Goal: Transaction & Acquisition: Purchase product/service

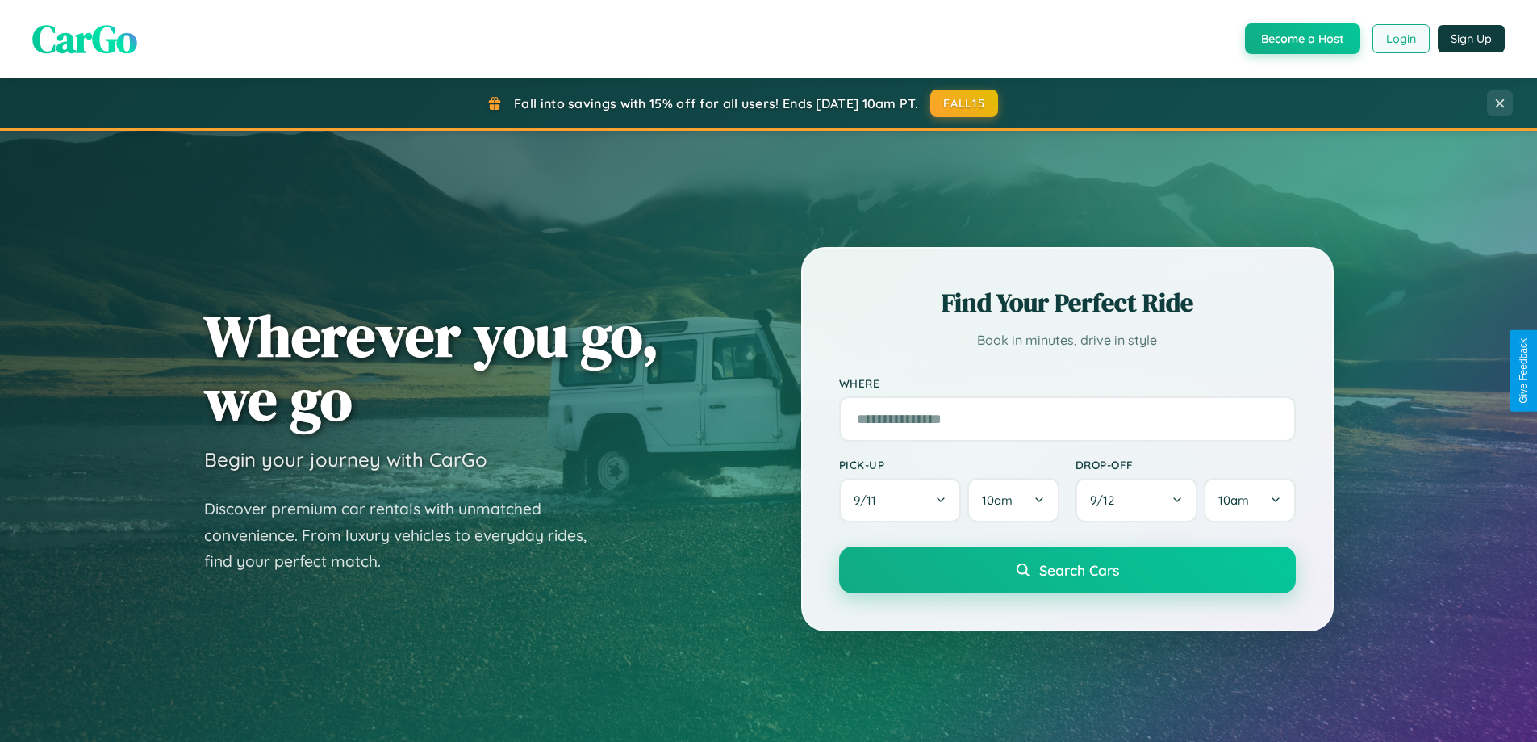
click at [1400, 39] on button "Login" at bounding box center [1401, 38] width 57 height 29
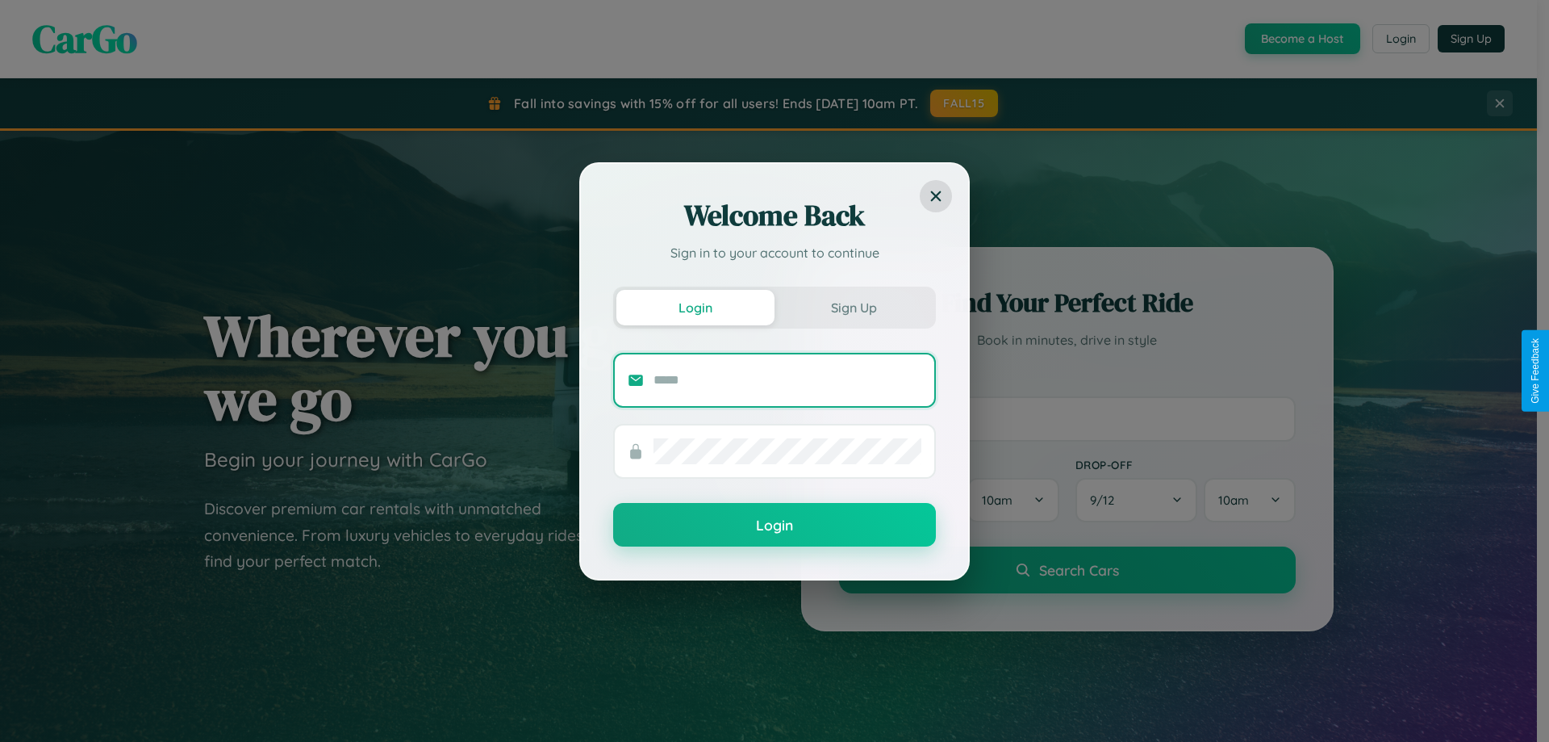
click at [788, 379] on input "text" at bounding box center [788, 380] width 268 height 26
type input "**********"
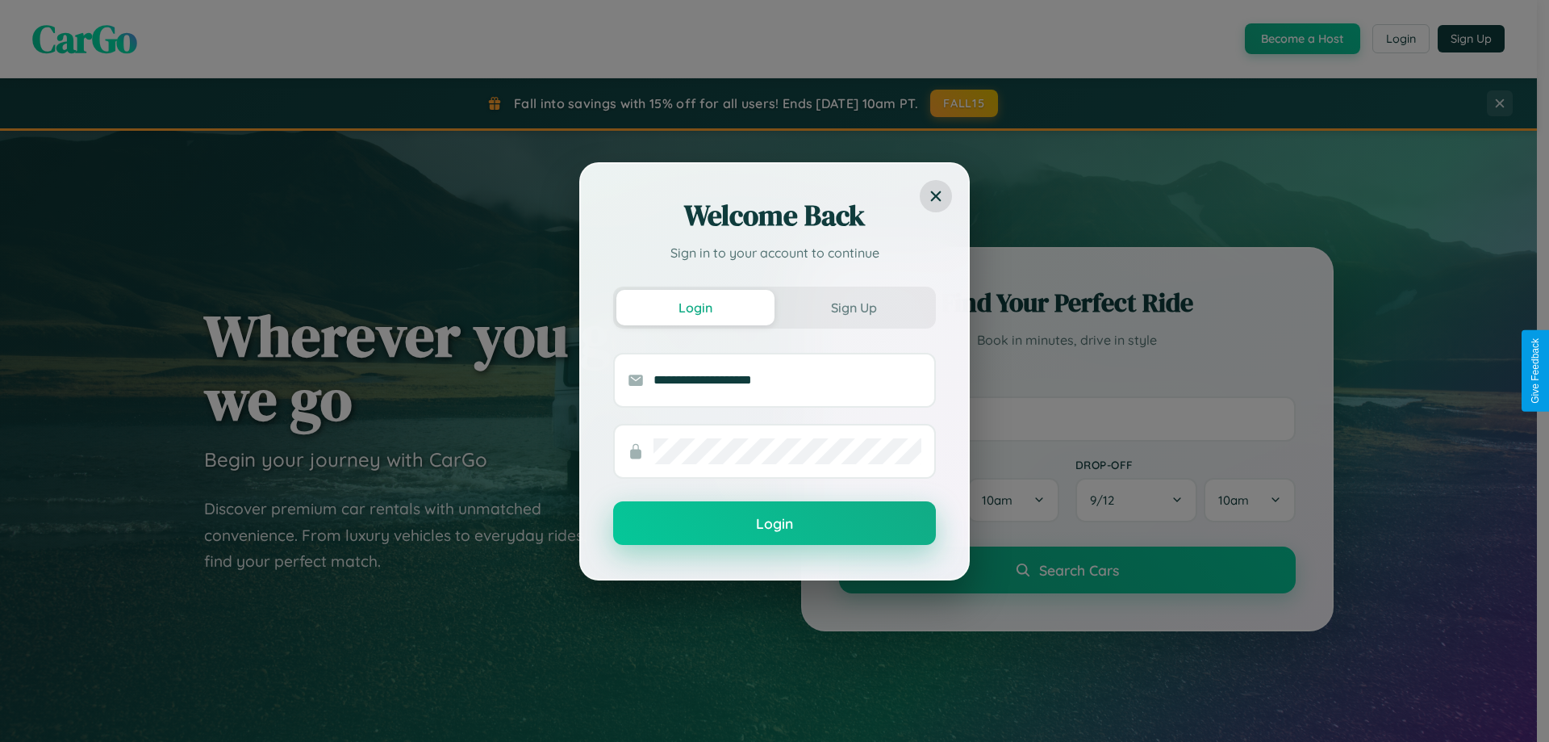
click at [775, 524] on button "Login" at bounding box center [774, 523] width 323 height 44
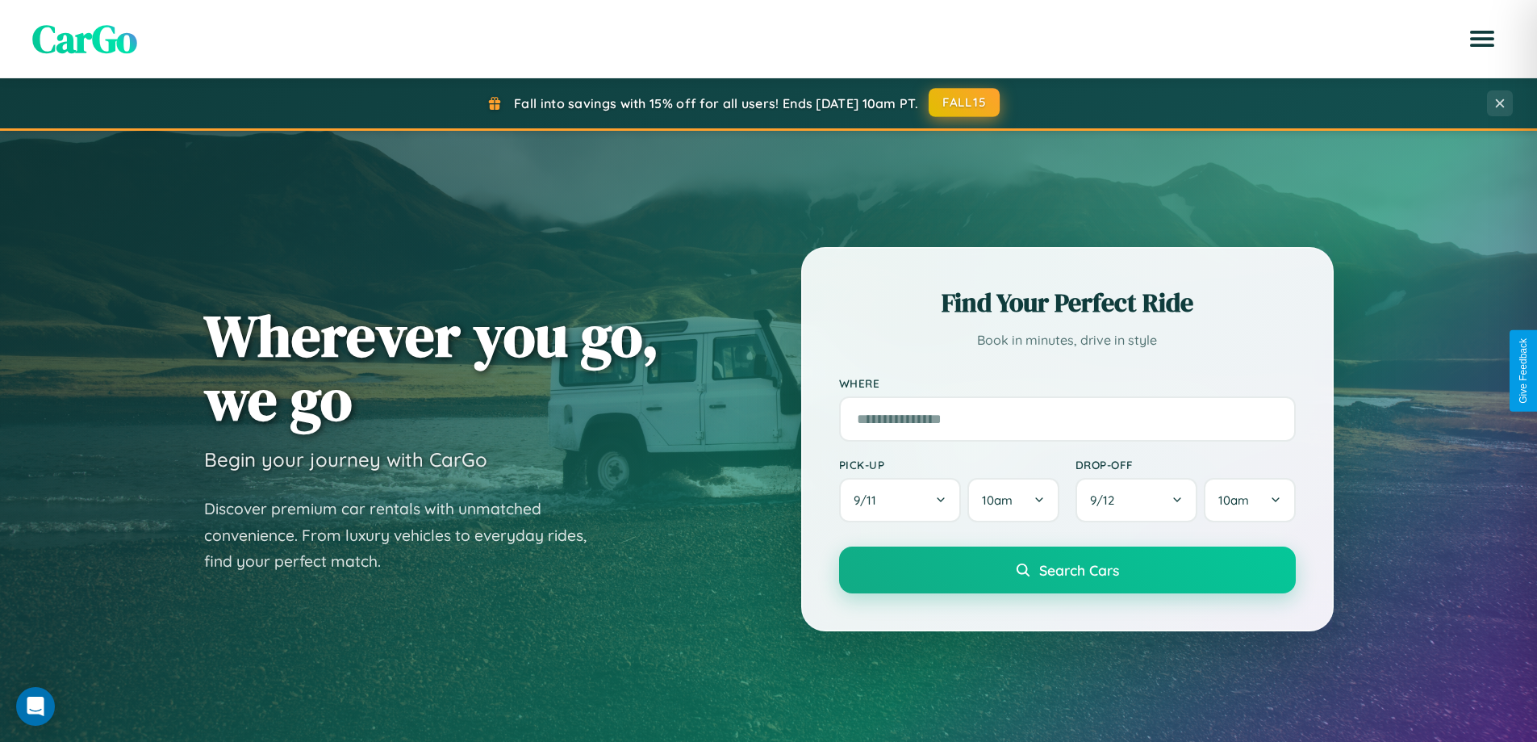
click at [965, 103] on button "FALL15" at bounding box center [964, 102] width 71 height 29
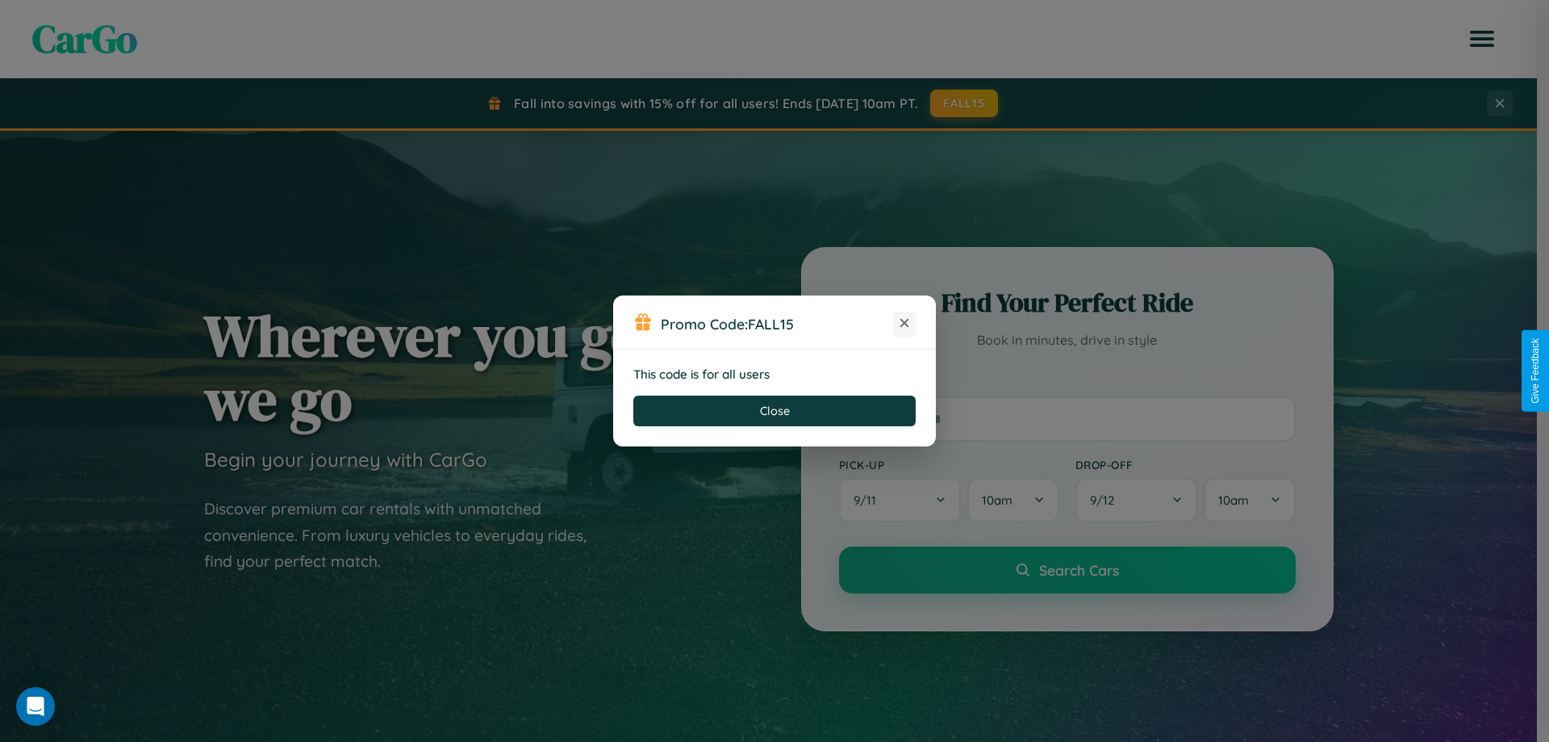
click at [905, 324] on icon at bounding box center [904, 323] width 16 height 16
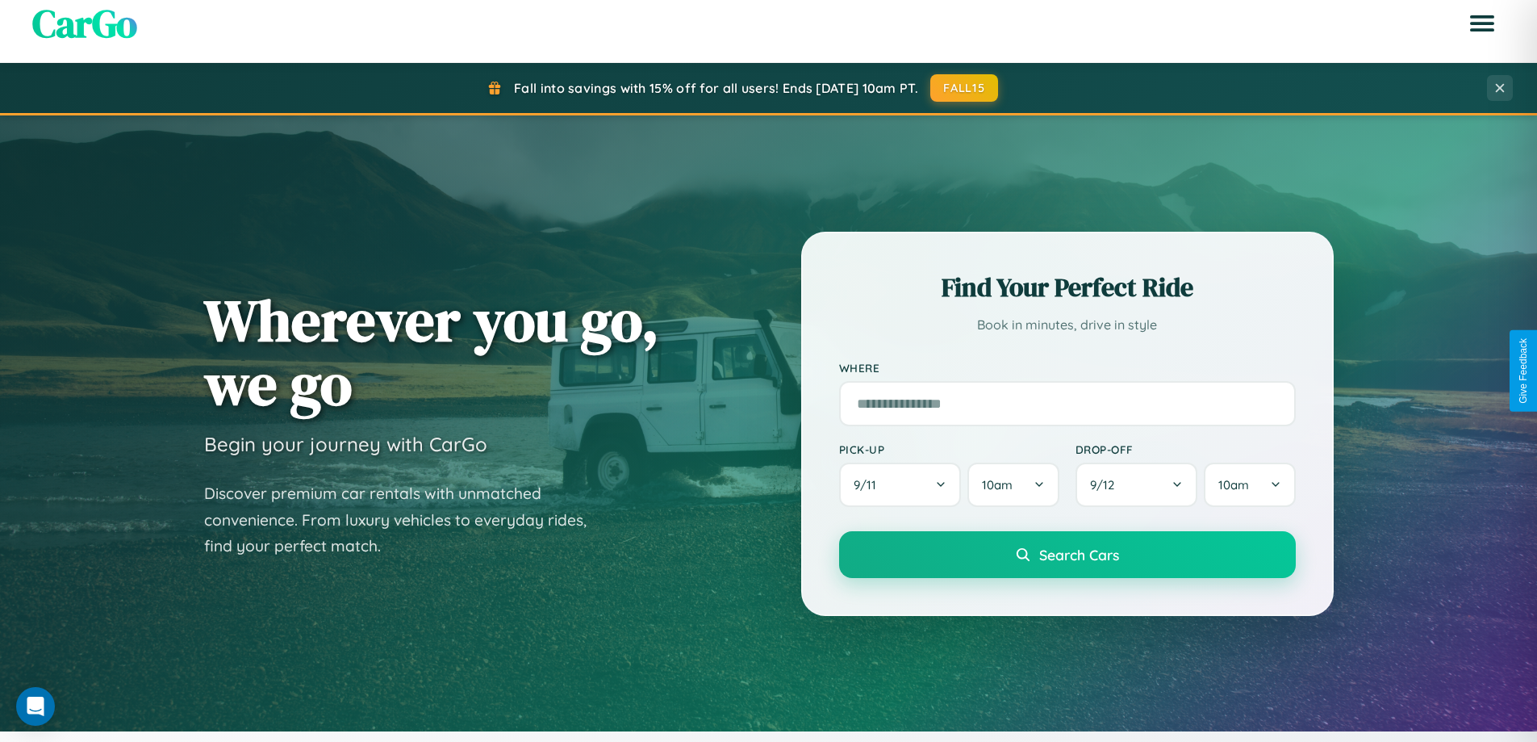
scroll to position [48, 0]
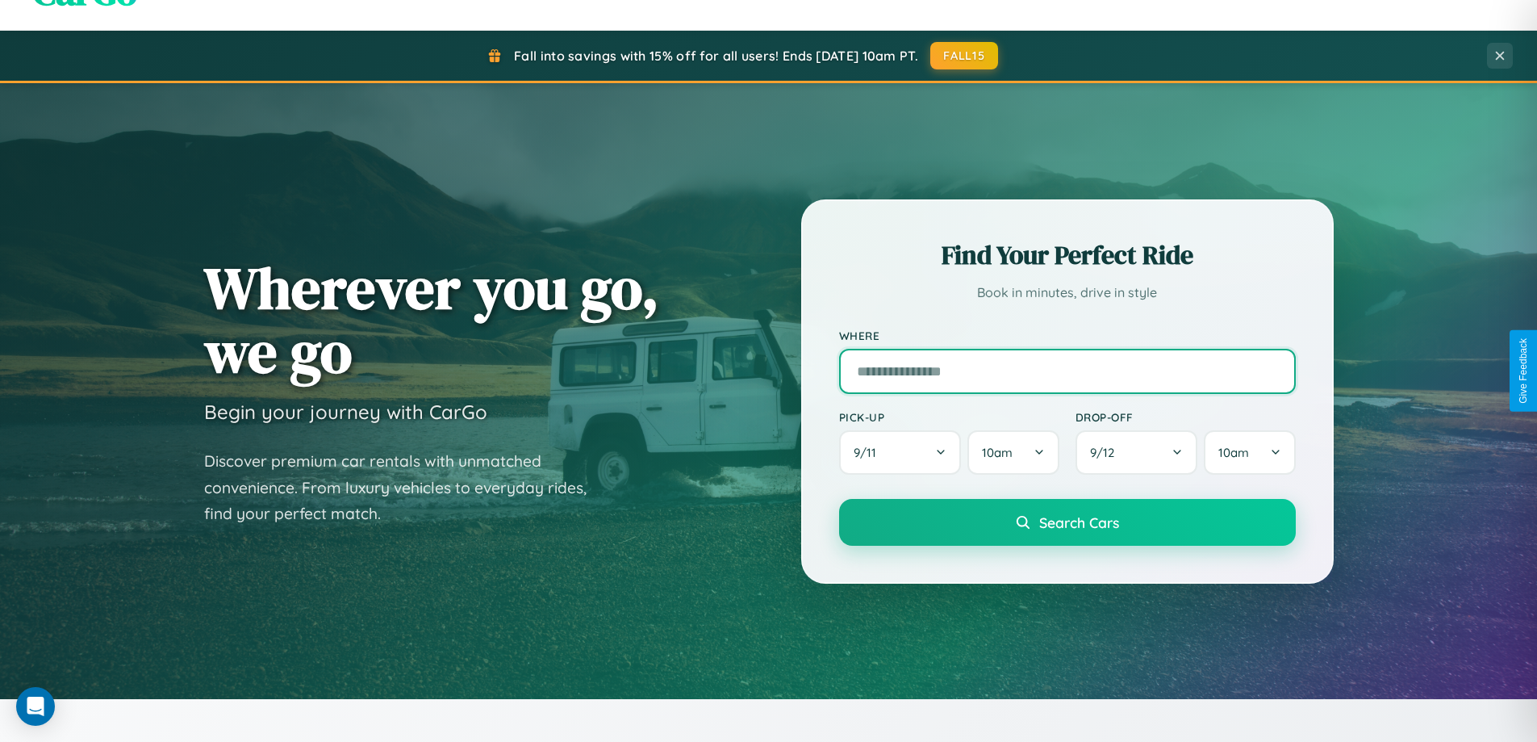
click at [1067, 370] on input "text" at bounding box center [1067, 371] width 457 height 45
type input "**********"
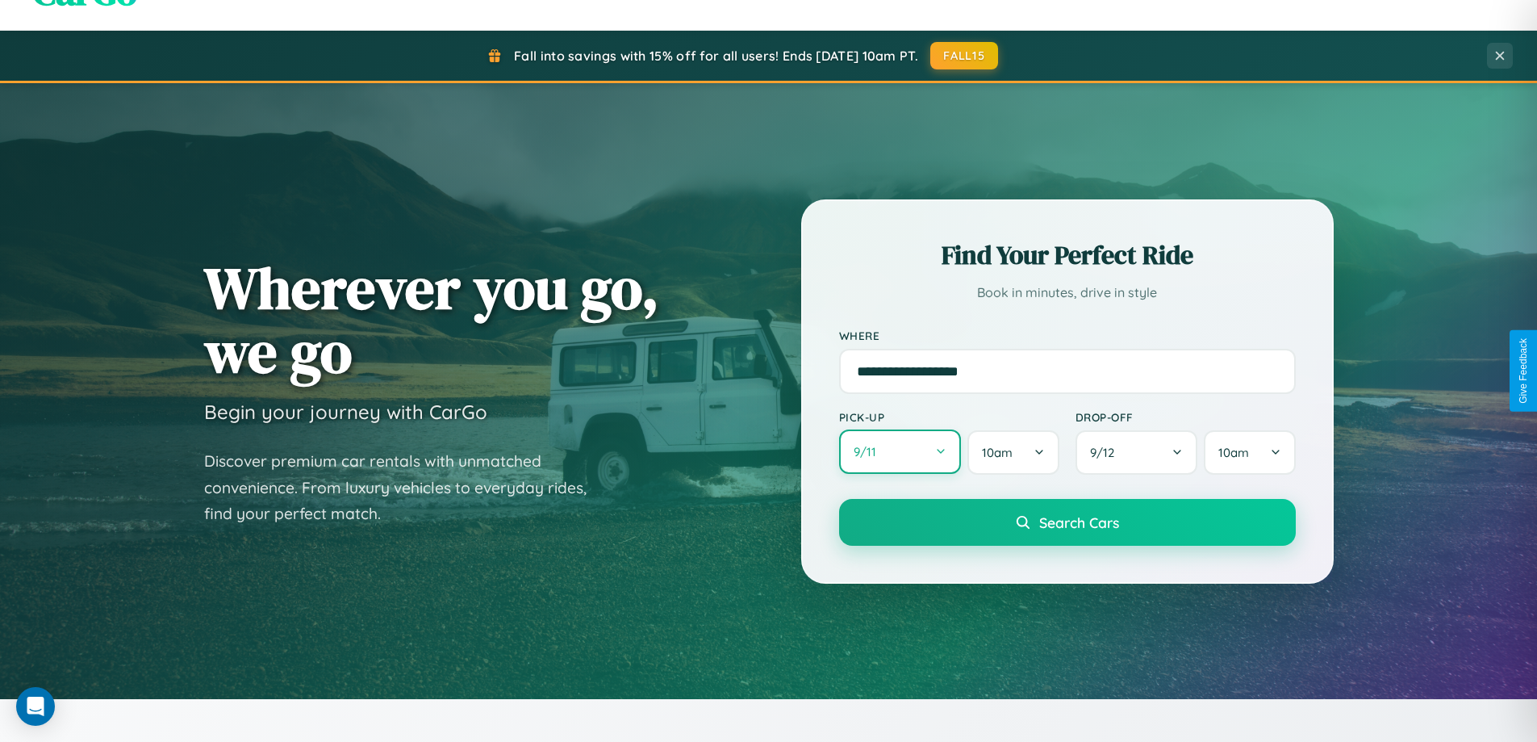
click at [900, 452] on button "9 / 11" at bounding box center [900, 451] width 123 height 44
select select "*"
select select "****"
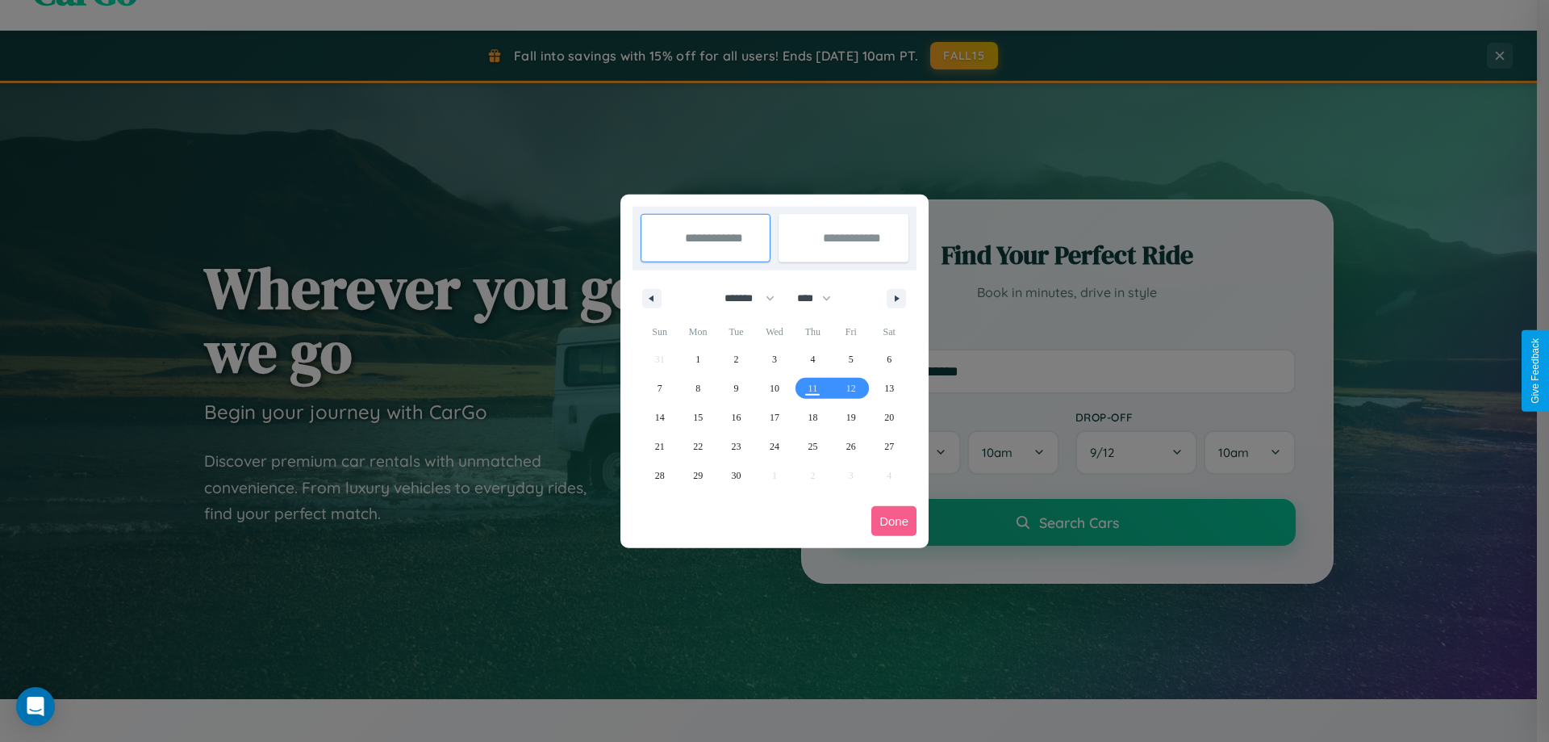
drag, startPoint x: 742, startPoint y: 298, endPoint x: 775, endPoint y: 324, distance: 41.3
click at [742, 298] on select "******* ******** ***** ***** *** **** **** ****** ********* ******* ******** **…" at bounding box center [747, 298] width 69 height 27
select select "*"
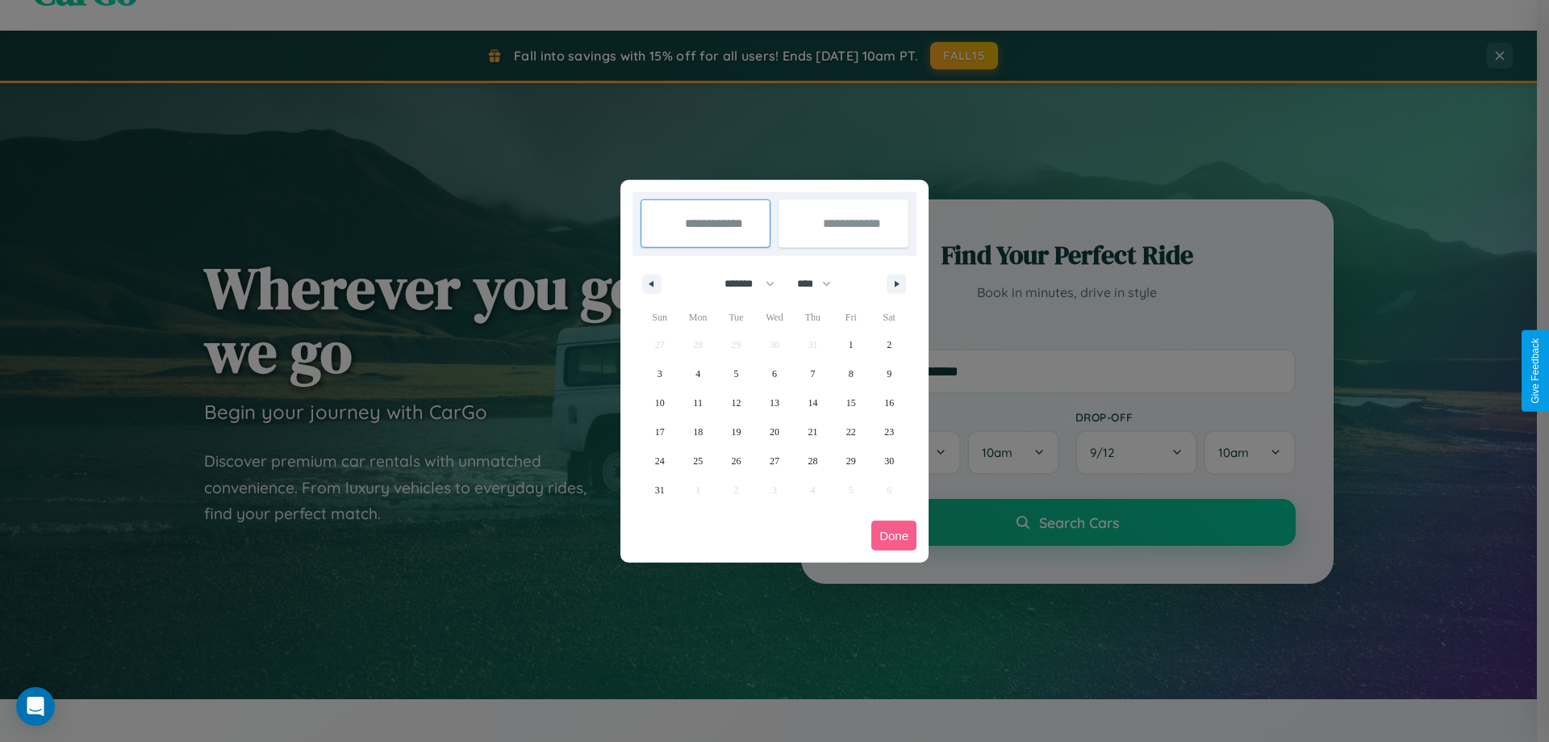
drag, startPoint x: 821, startPoint y: 283, endPoint x: 775, endPoint y: 324, distance: 61.8
click at [821, 283] on select "**** **** **** **** **** **** **** **** **** **** **** **** **** **** **** ****…" at bounding box center [813, 283] width 48 height 27
select select "****"
click at [889, 344] on span "1" at bounding box center [889, 344] width 5 height 29
type input "**********"
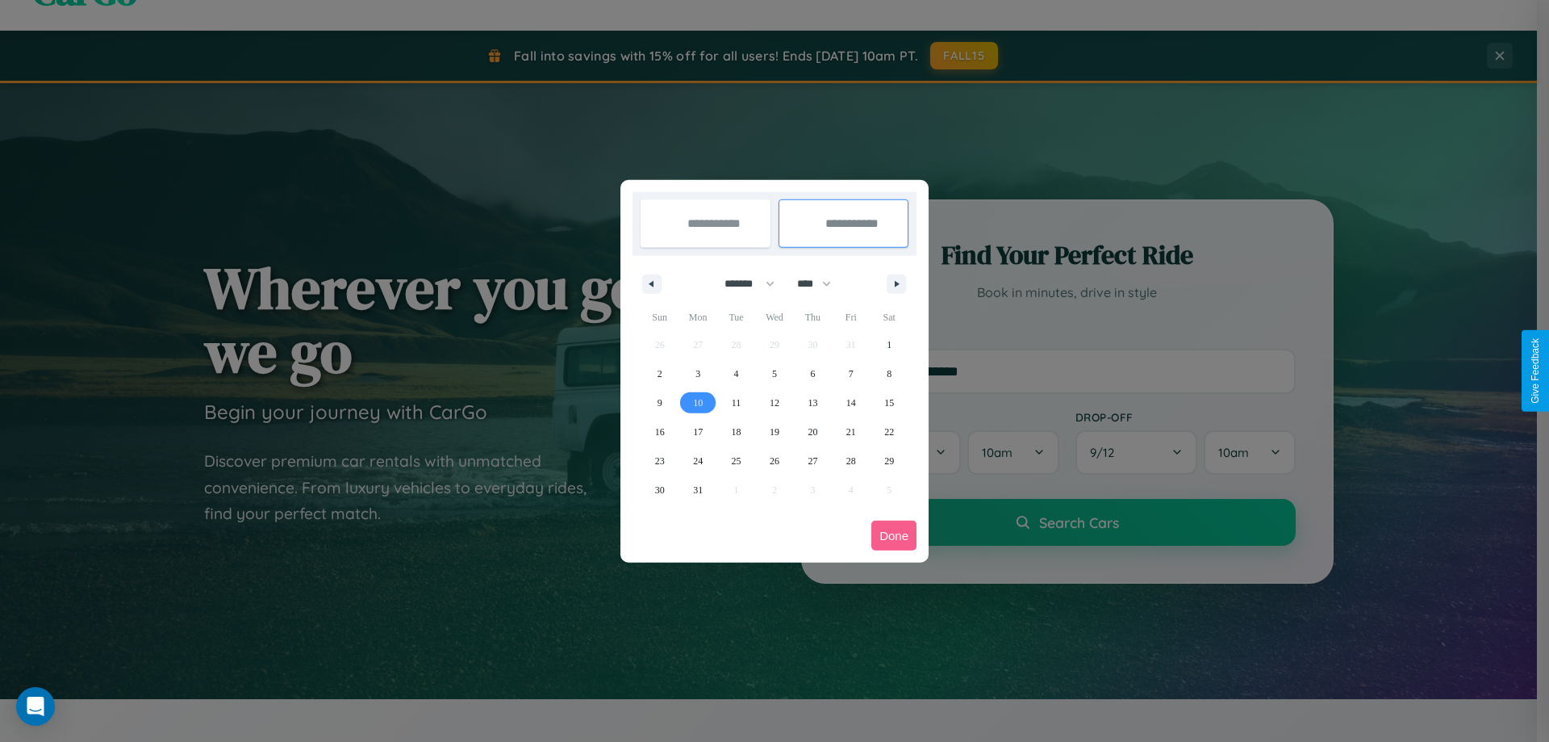
click at [698, 402] on span "10" at bounding box center [698, 402] width 10 height 29
type input "**********"
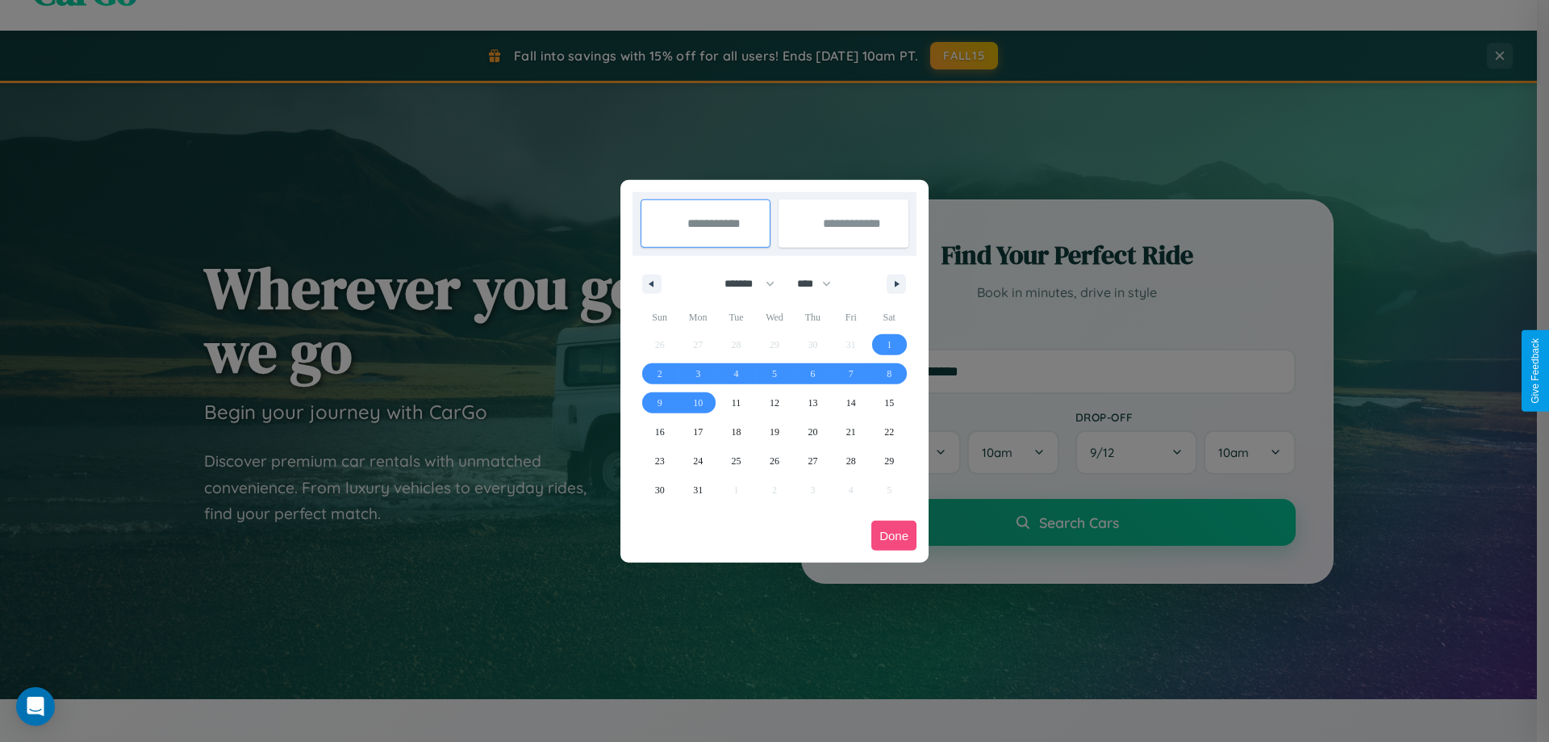
click at [894, 535] on button "Done" at bounding box center [893, 535] width 45 height 30
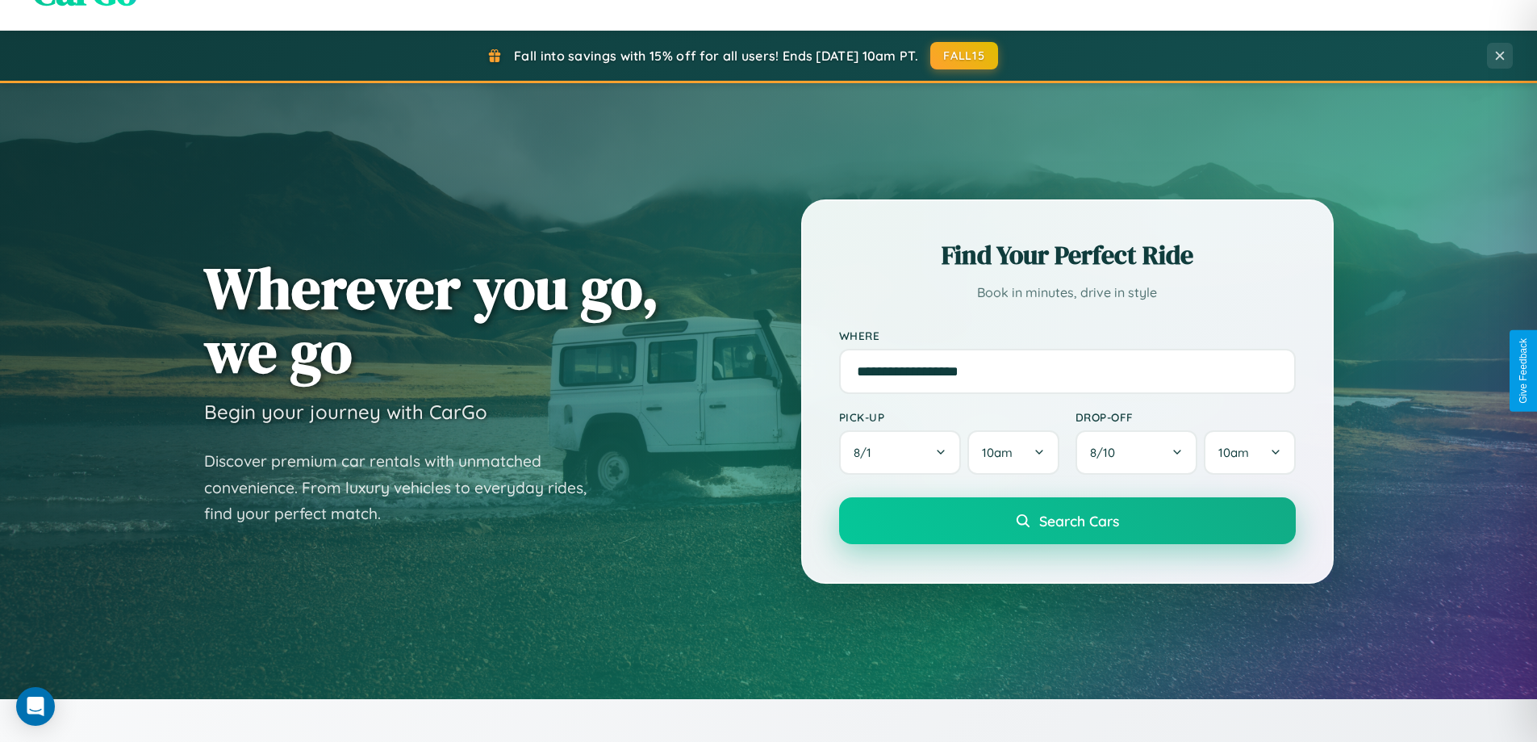
click at [1067, 520] on span "Search Cars" at bounding box center [1079, 521] width 80 height 18
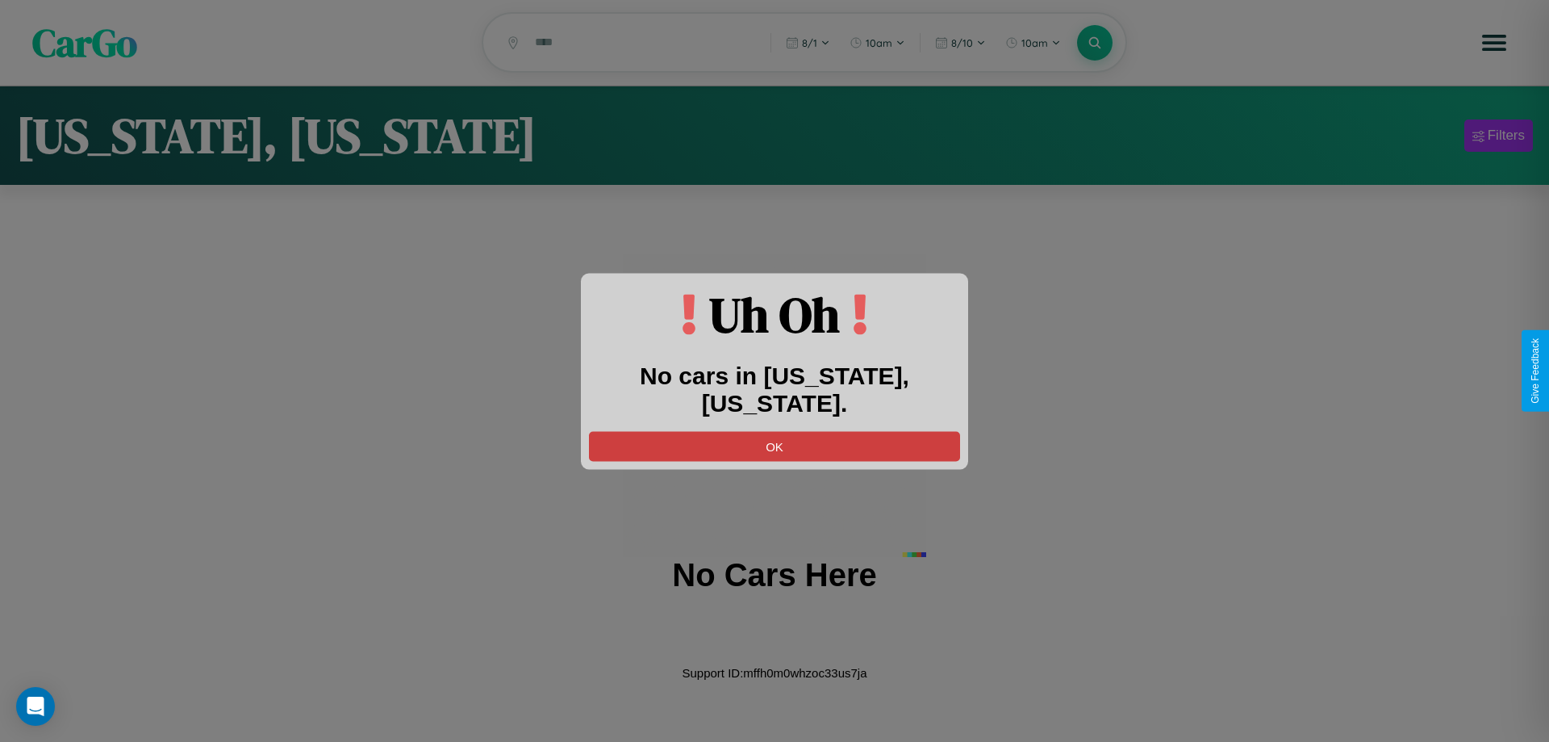
click at [775, 431] on button "OK" at bounding box center [774, 446] width 371 height 30
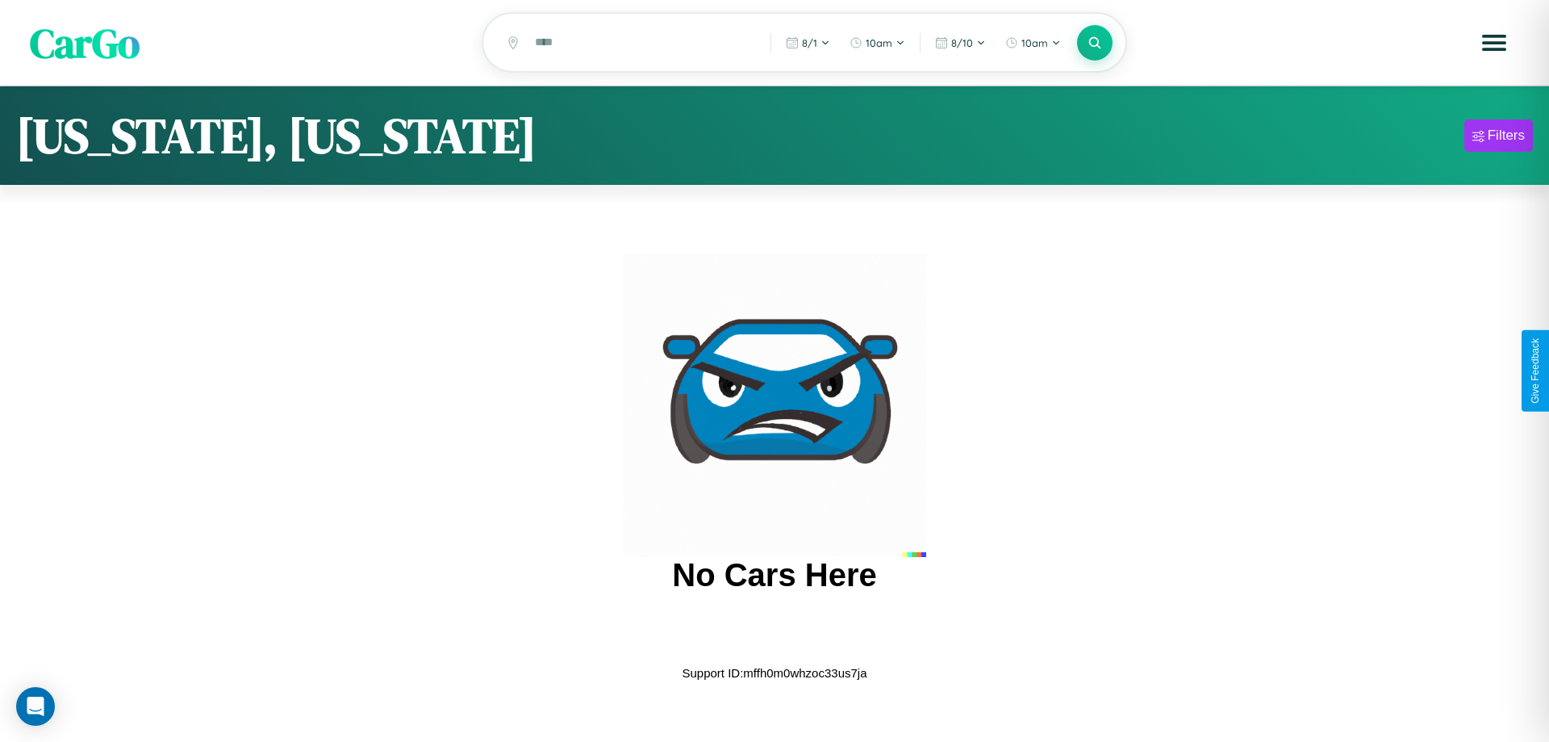
click at [85, 44] on span "CarGo" at bounding box center [85, 43] width 110 height 56
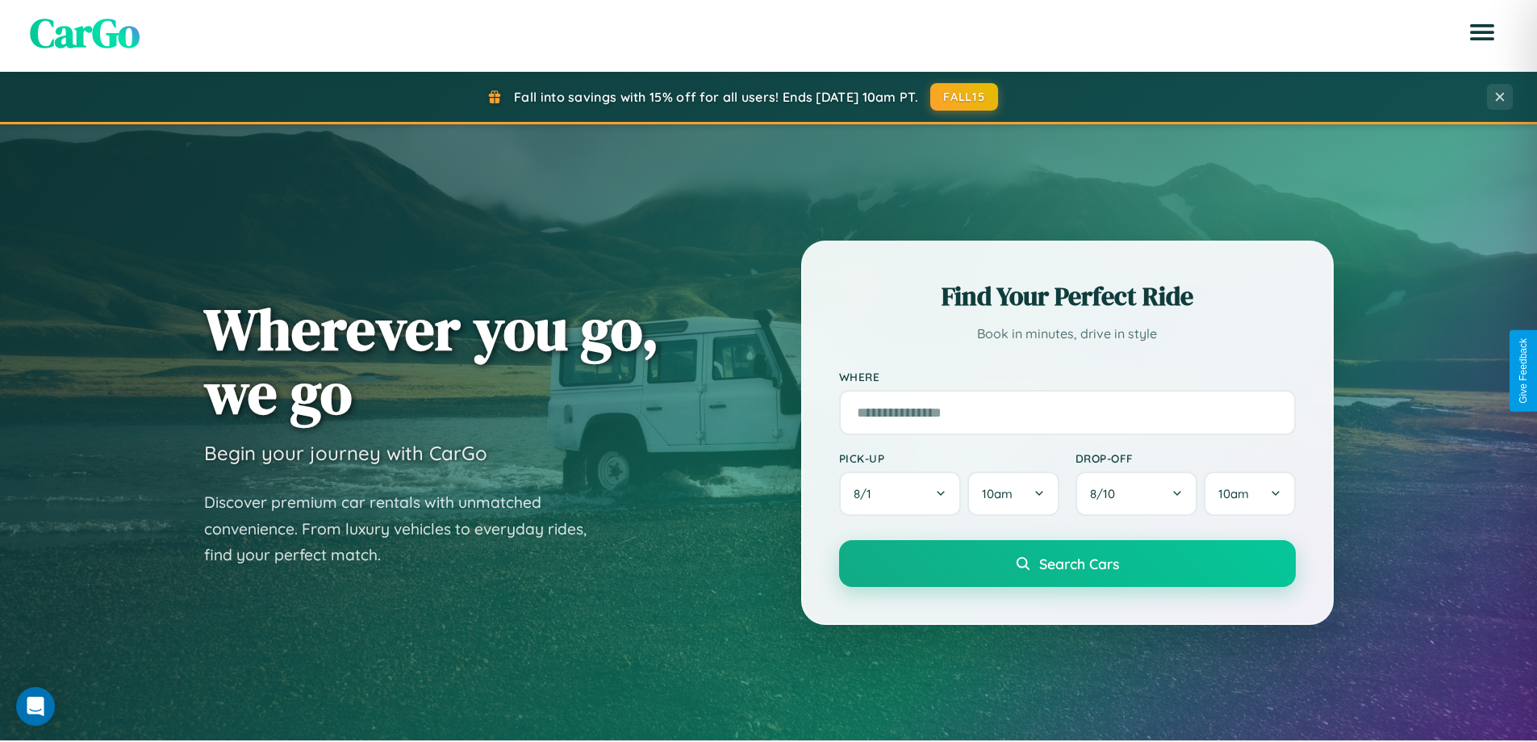
scroll to position [696, 0]
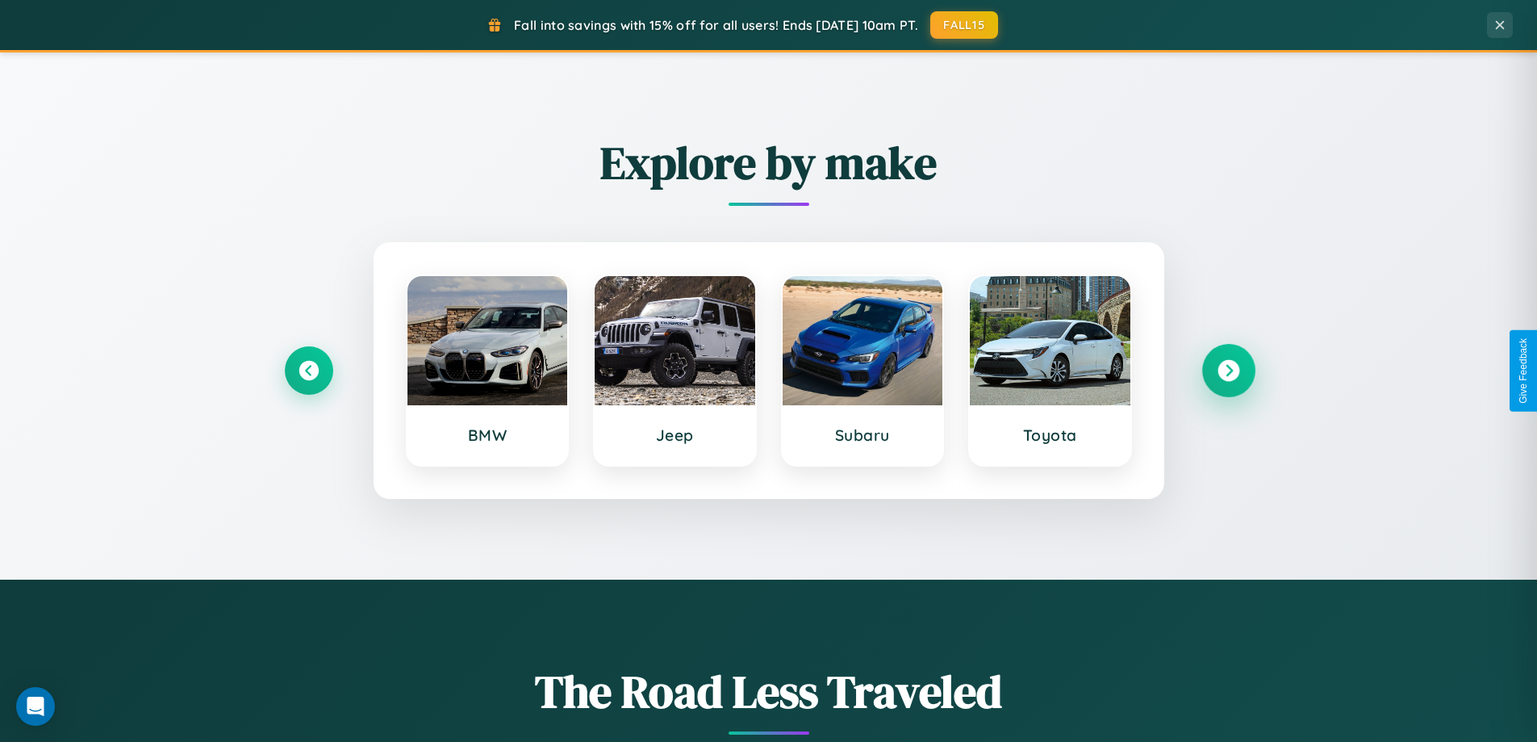
click at [1228, 370] on icon at bounding box center [1229, 371] width 22 height 22
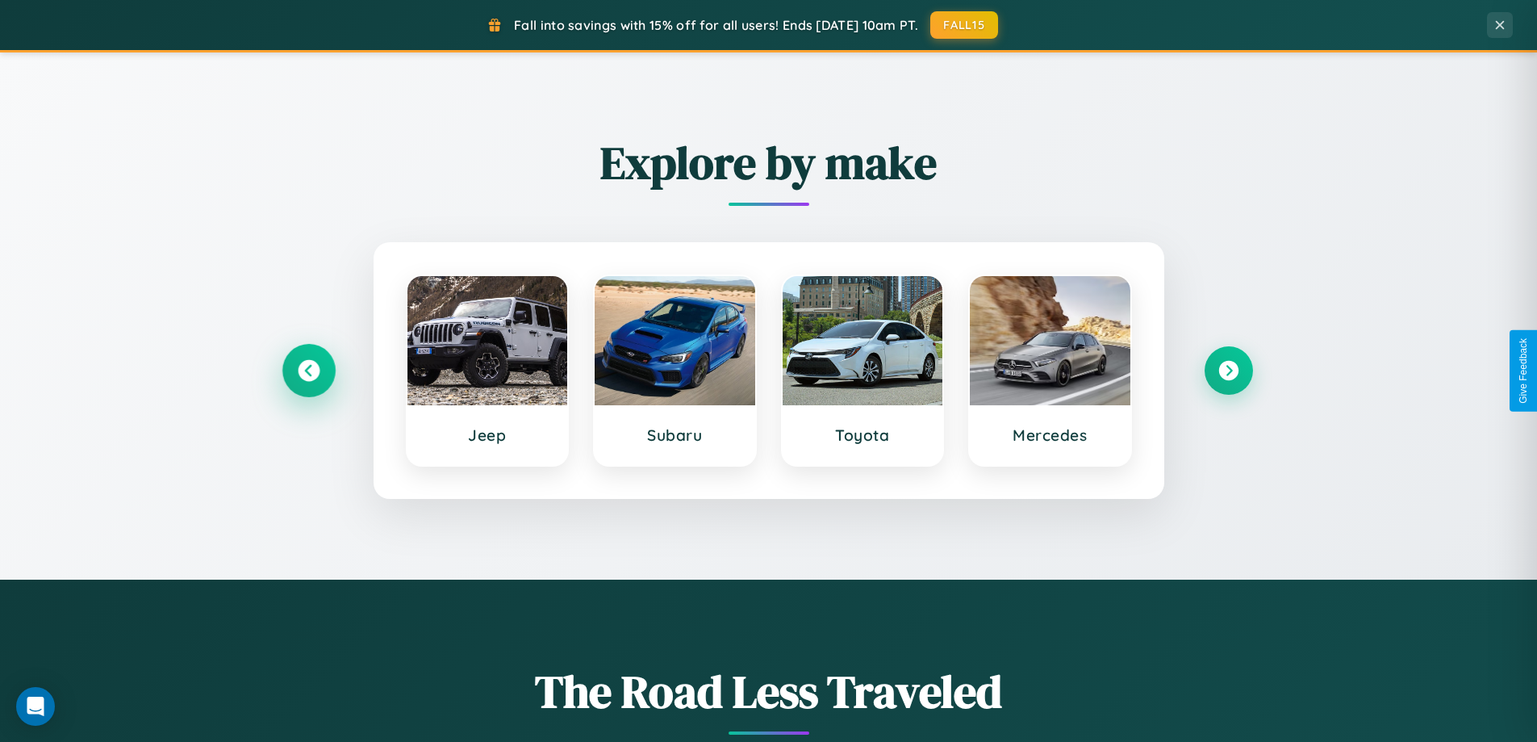
click at [308, 370] on icon at bounding box center [309, 371] width 22 height 22
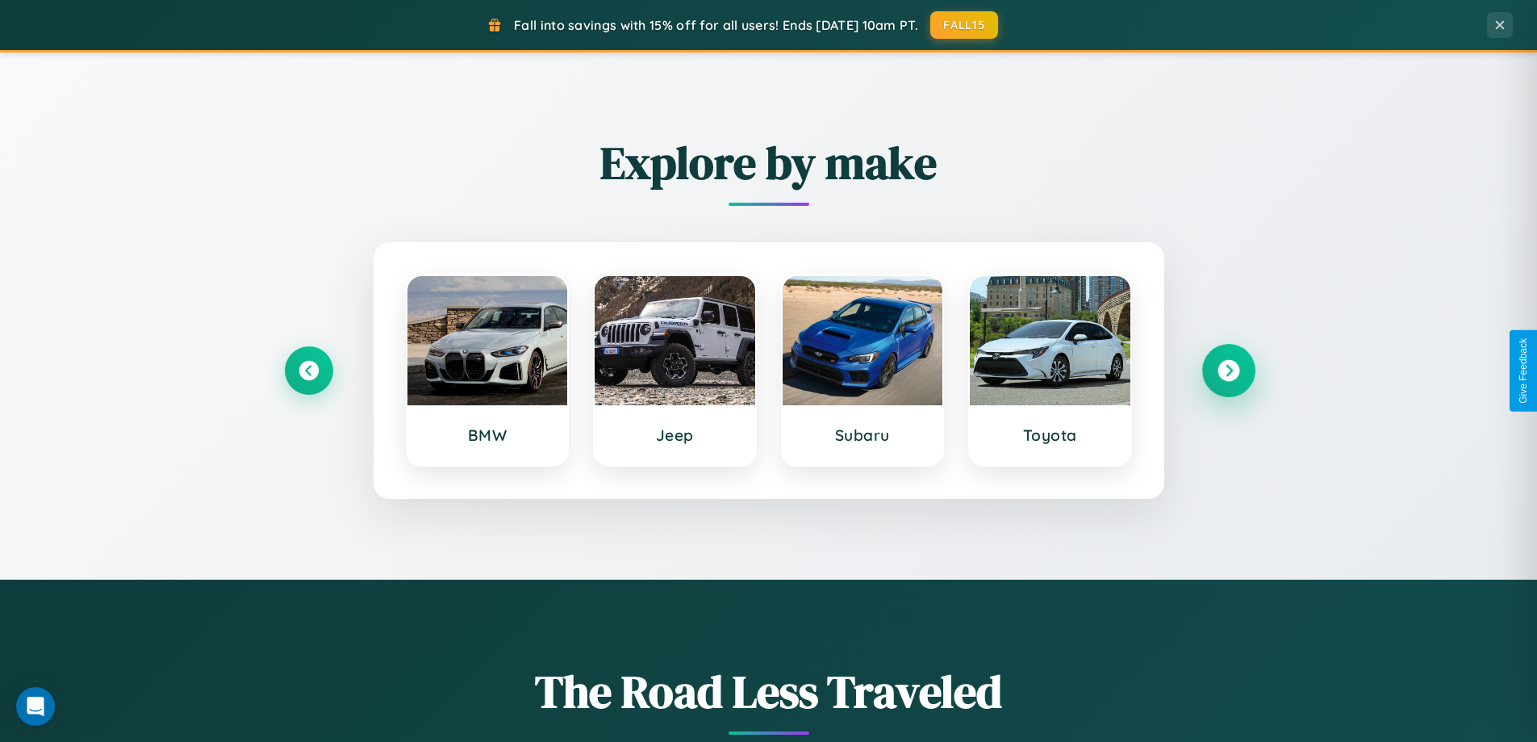
click at [1228, 370] on icon at bounding box center [1229, 371] width 22 height 22
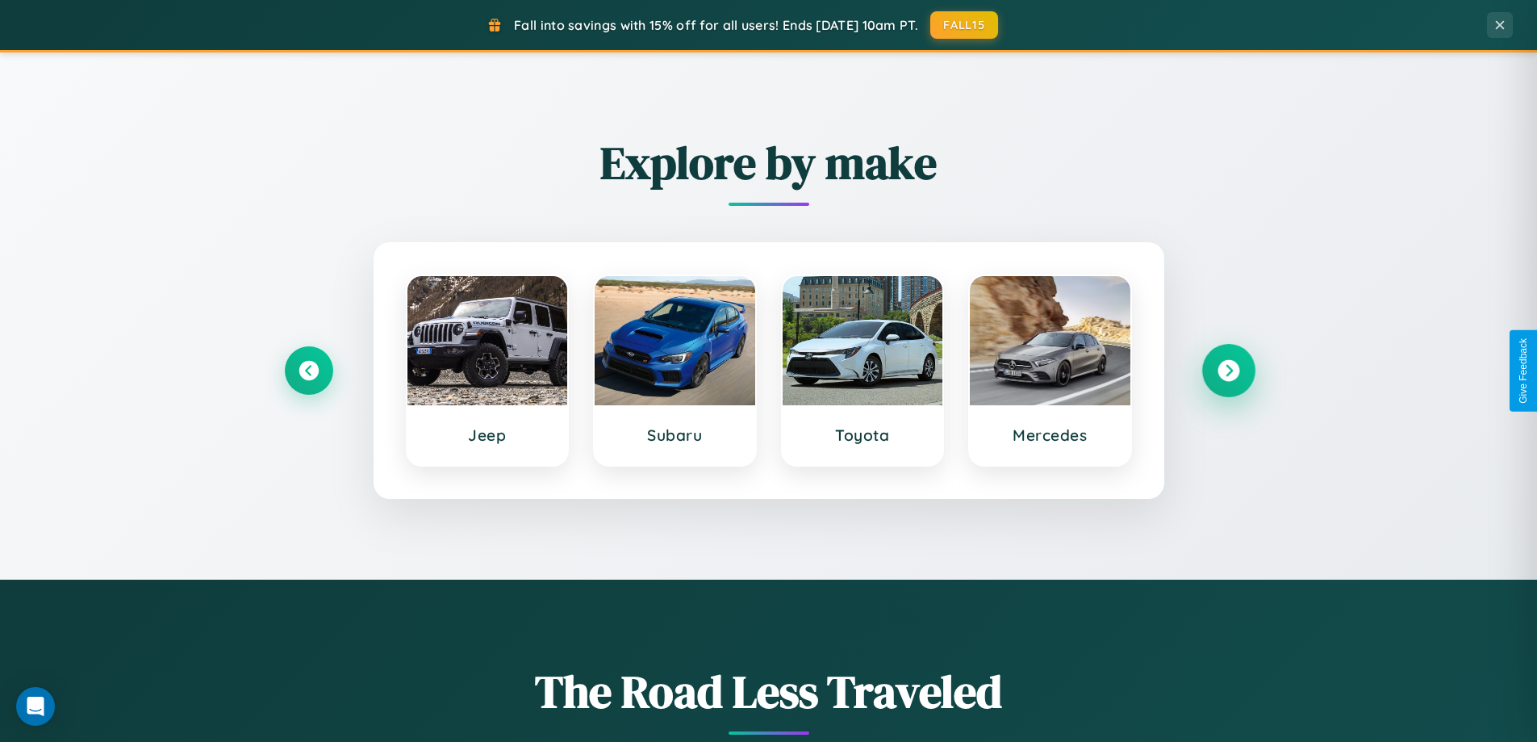
click at [1228, 370] on icon at bounding box center [1229, 371] width 22 height 22
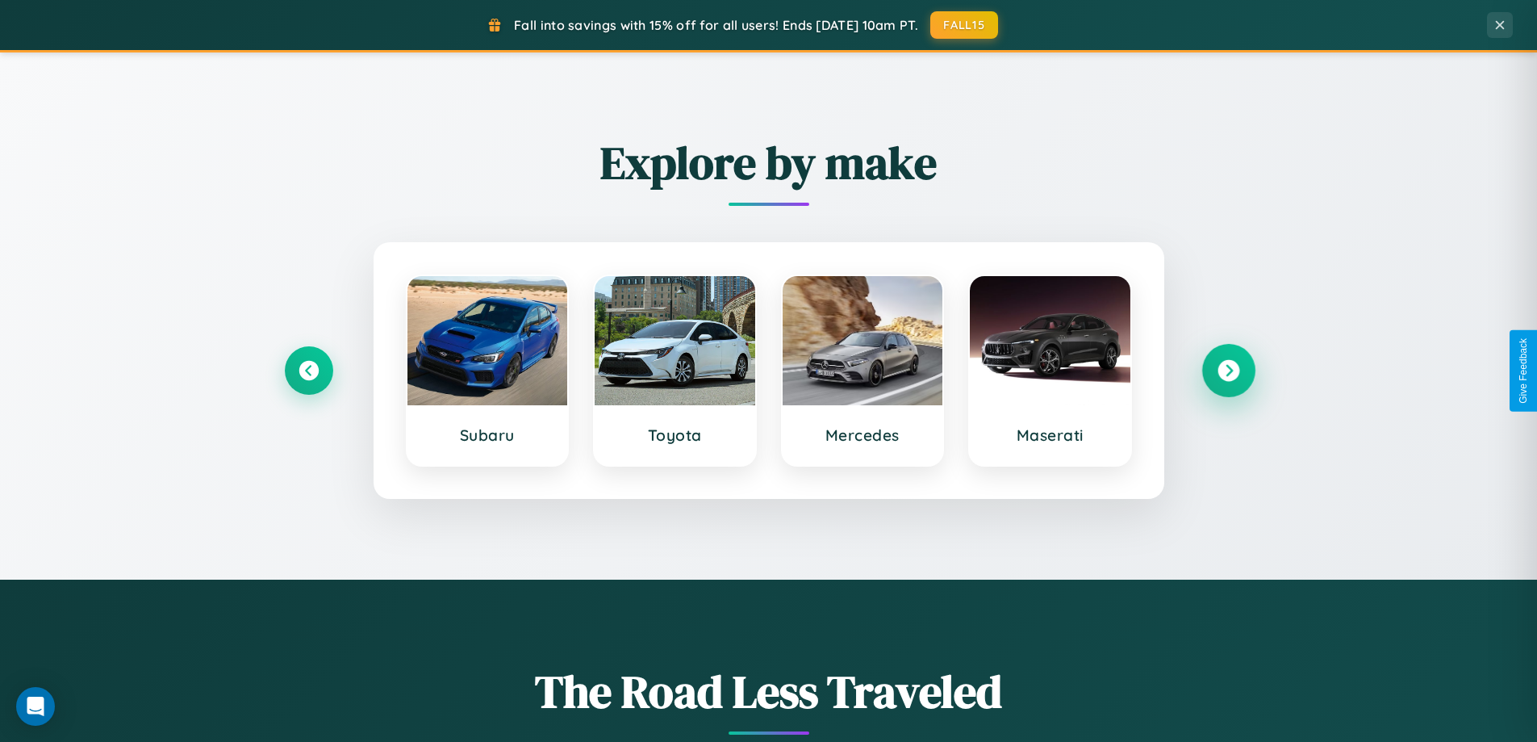
click at [1228, 370] on icon at bounding box center [1229, 371] width 22 height 22
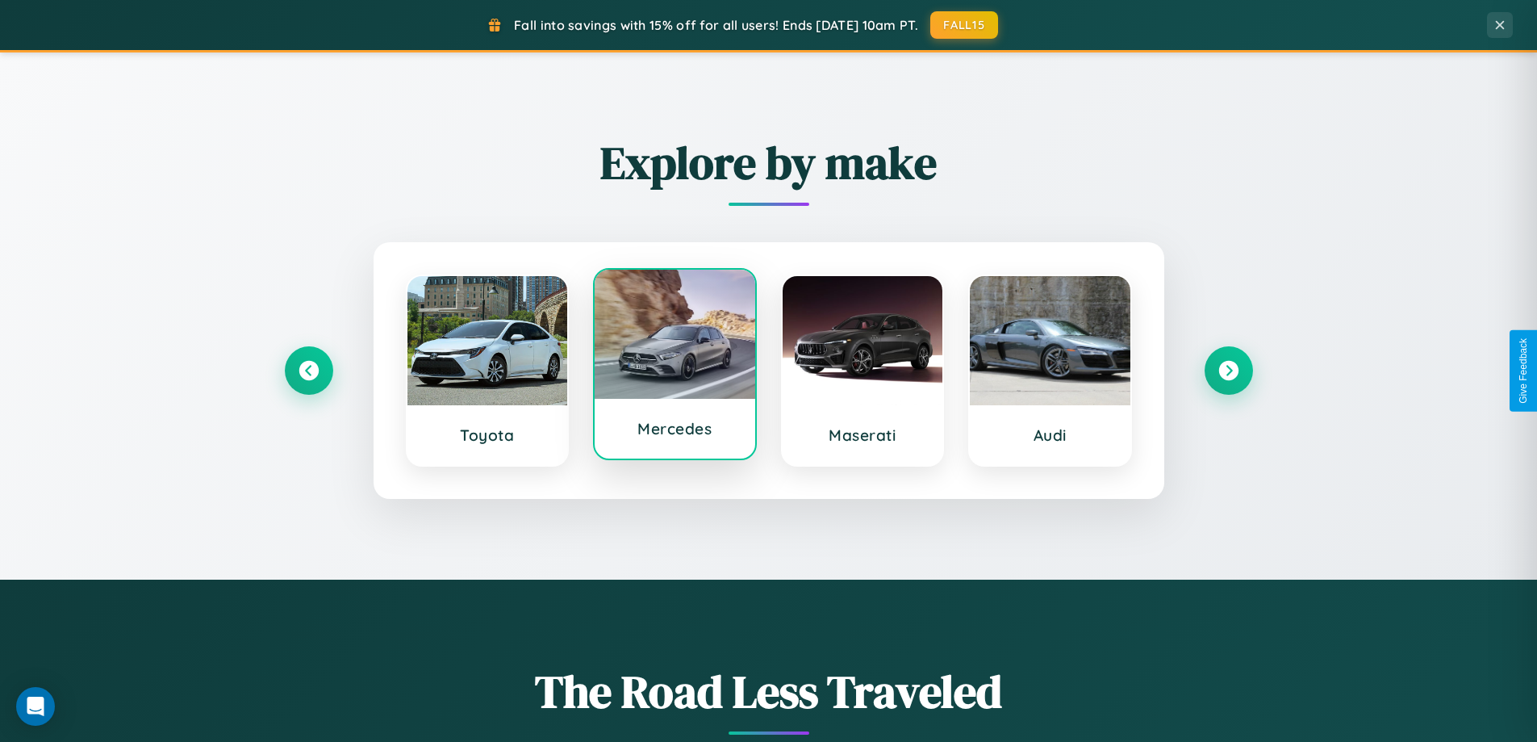
click at [675, 366] on div at bounding box center [675, 334] width 161 height 129
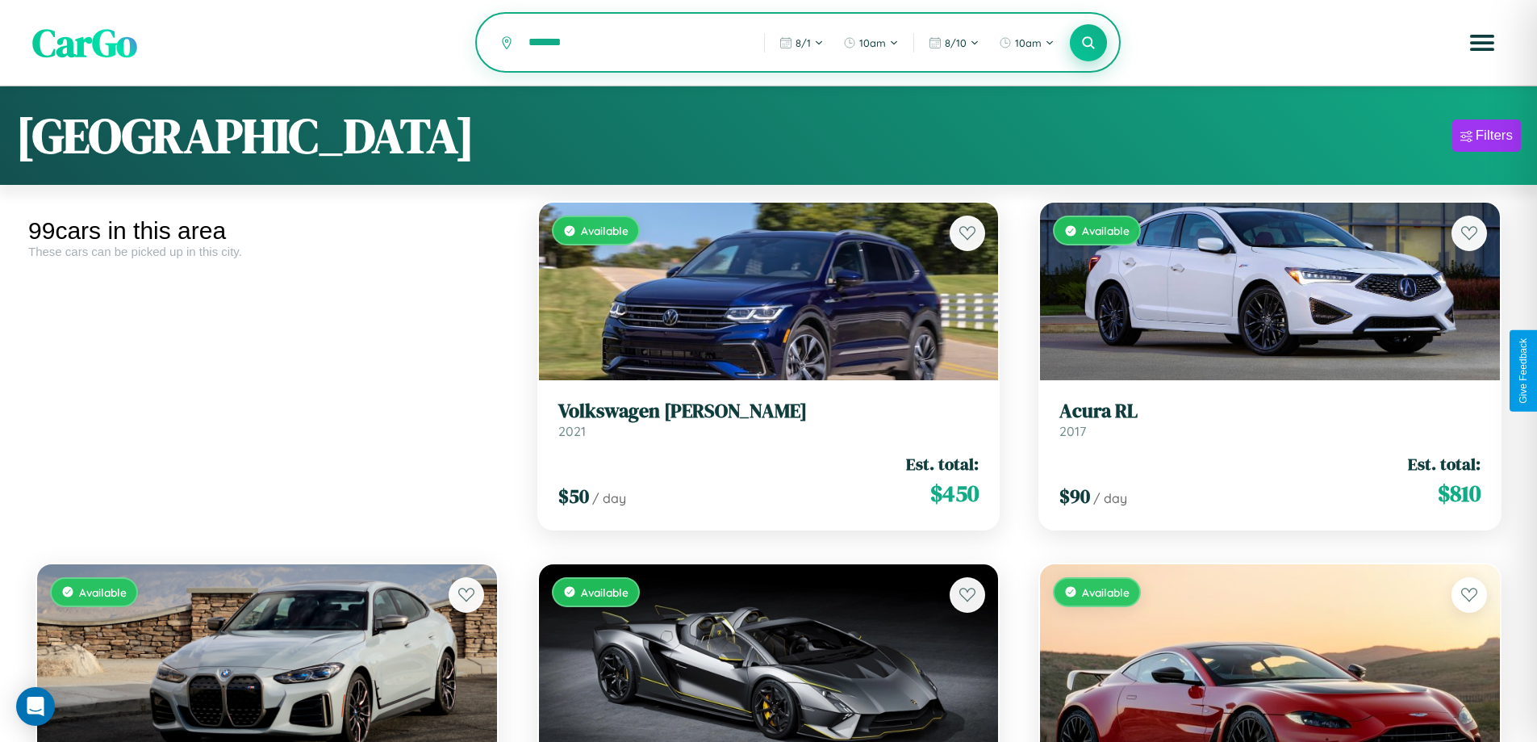
type input "*******"
click at [1089, 44] on icon at bounding box center [1088, 42] width 15 height 15
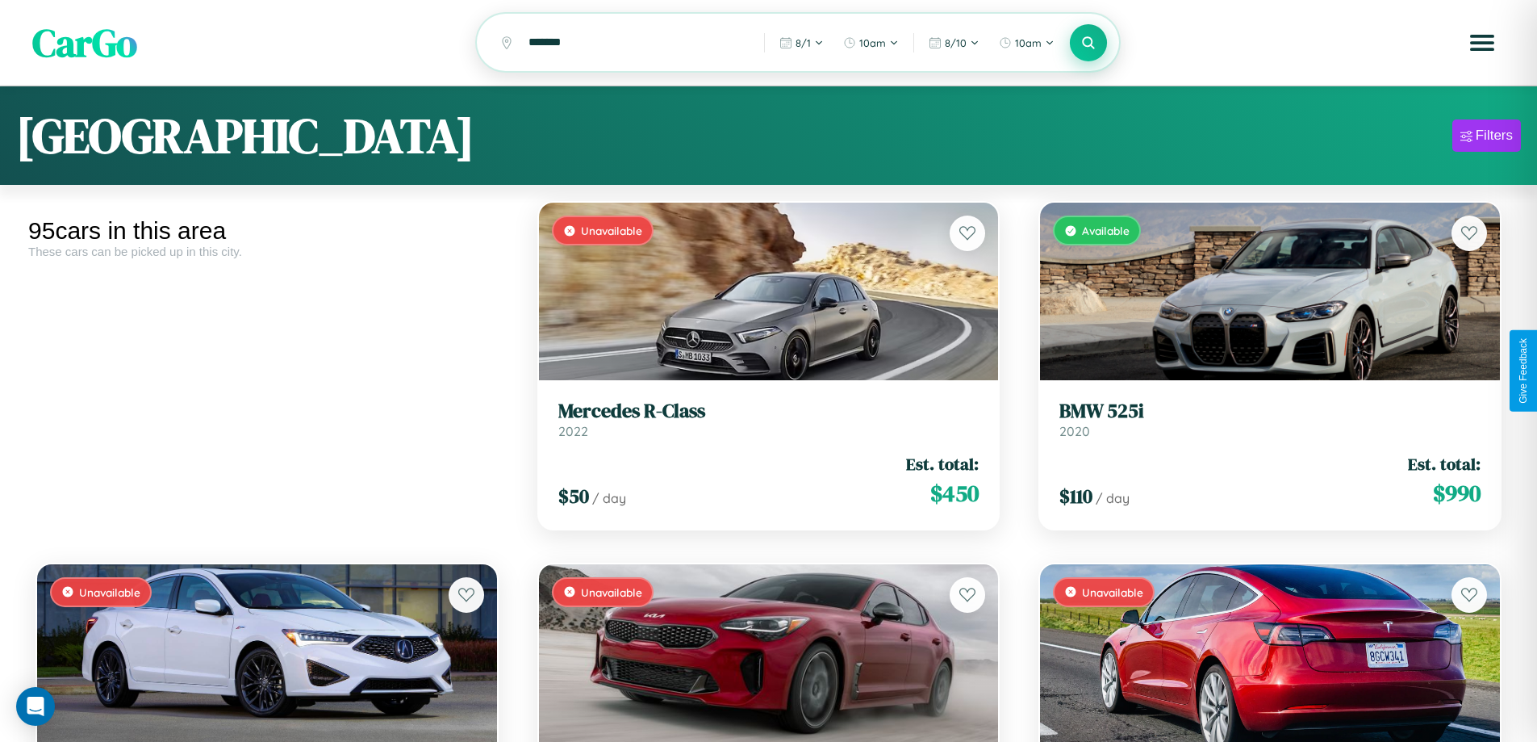
scroll to position [2033, 0]
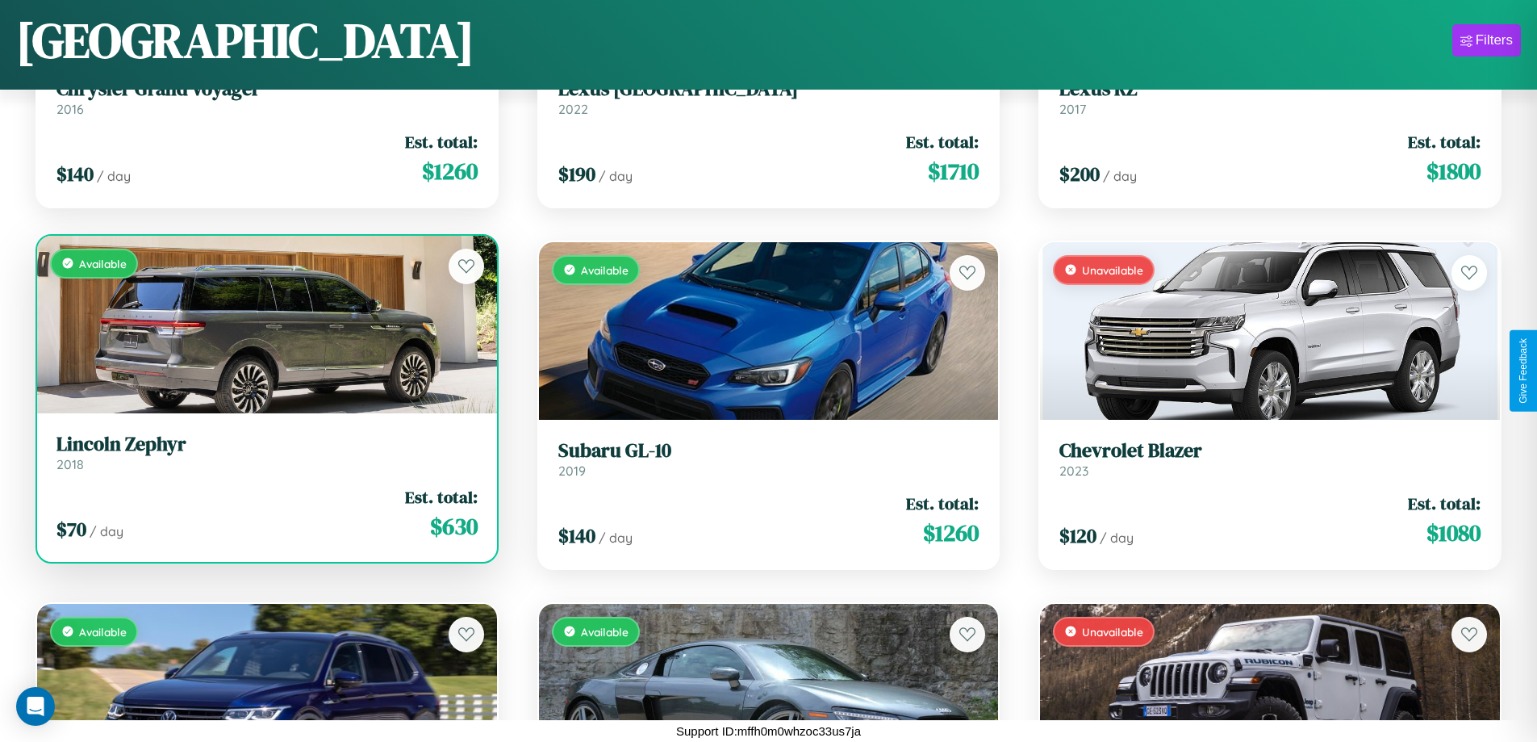
click at [265, 453] on h3 "Lincoln Zephyr" at bounding box center [266, 444] width 421 height 23
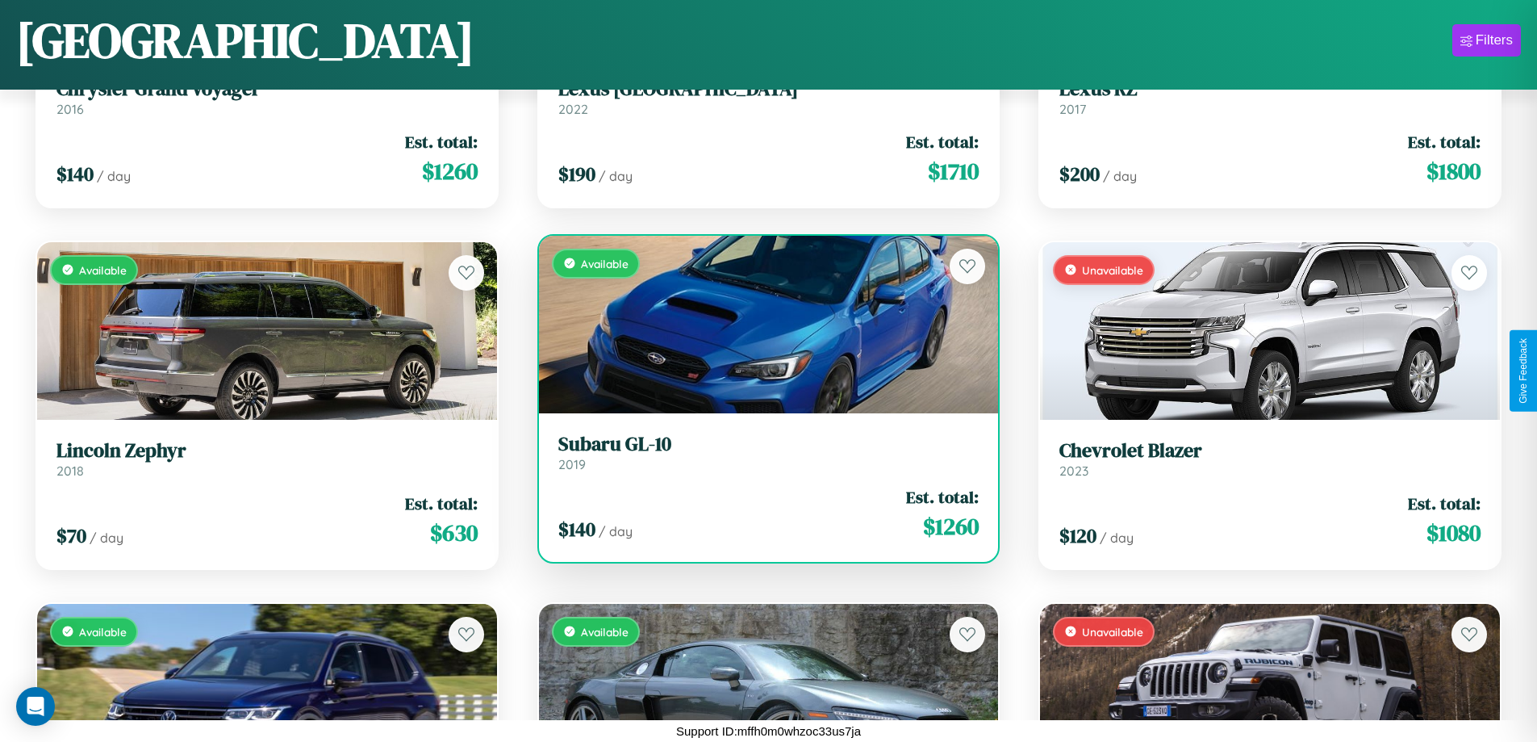
scroll to position [3479, 0]
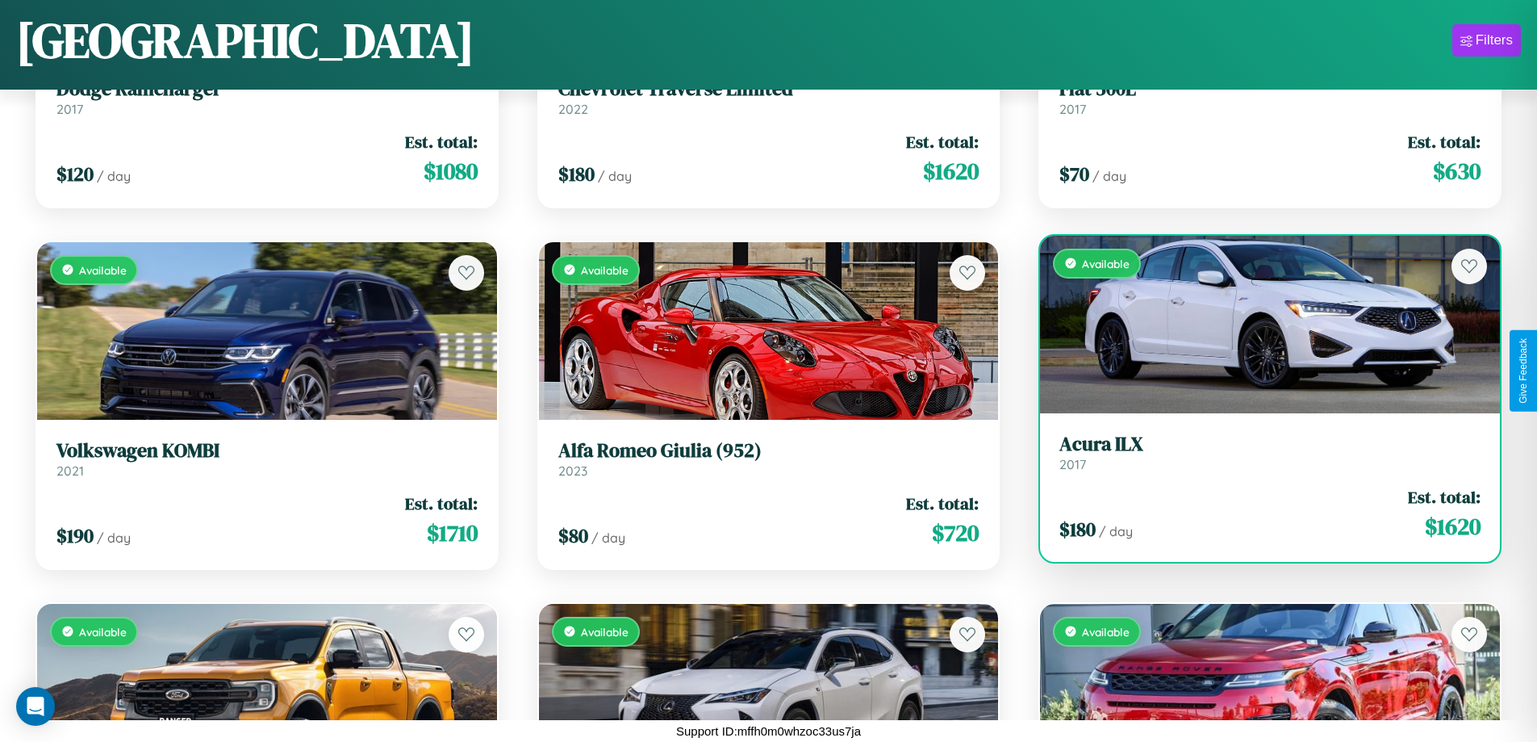
click at [1260, 330] on div "Available" at bounding box center [1270, 325] width 460 height 178
click at [1260, 324] on div "Available" at bounding box center [1270, 325] width 460 height 178
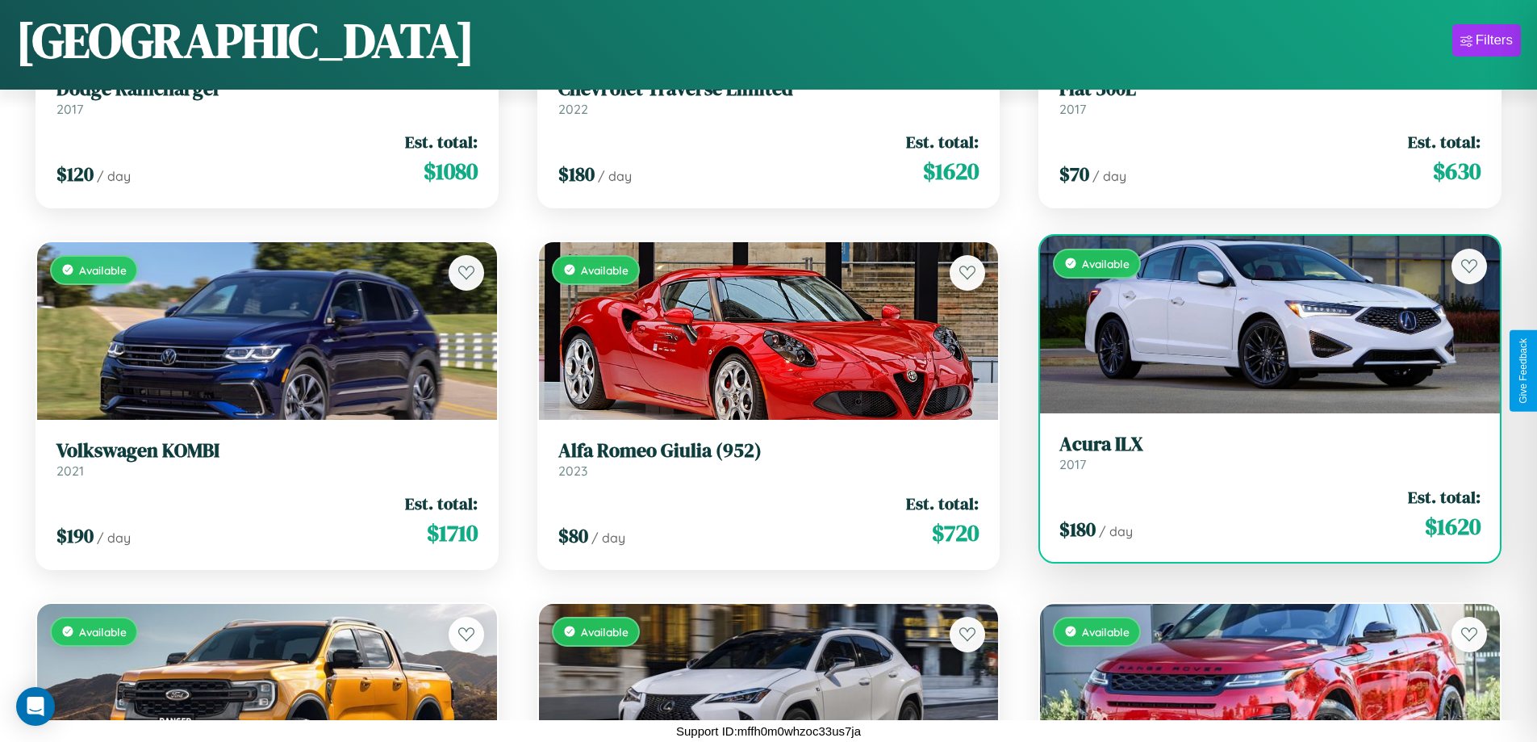
click at [1260, 324] on div "Available" at bounding box center [1270, 325] width 460 height 178
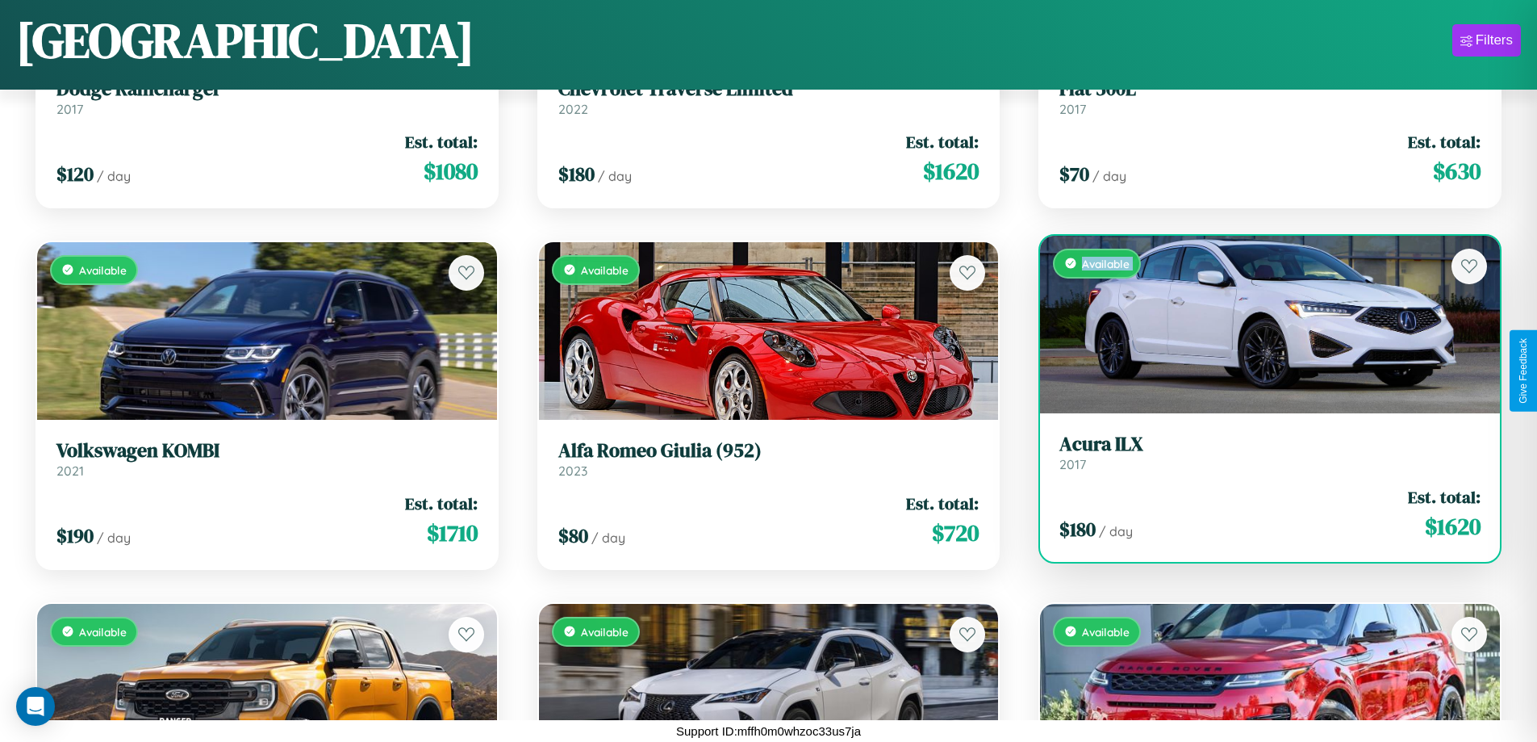
click at [1260, 324] on div "Available" at bounding box center [1270, 325] width 460 height 178
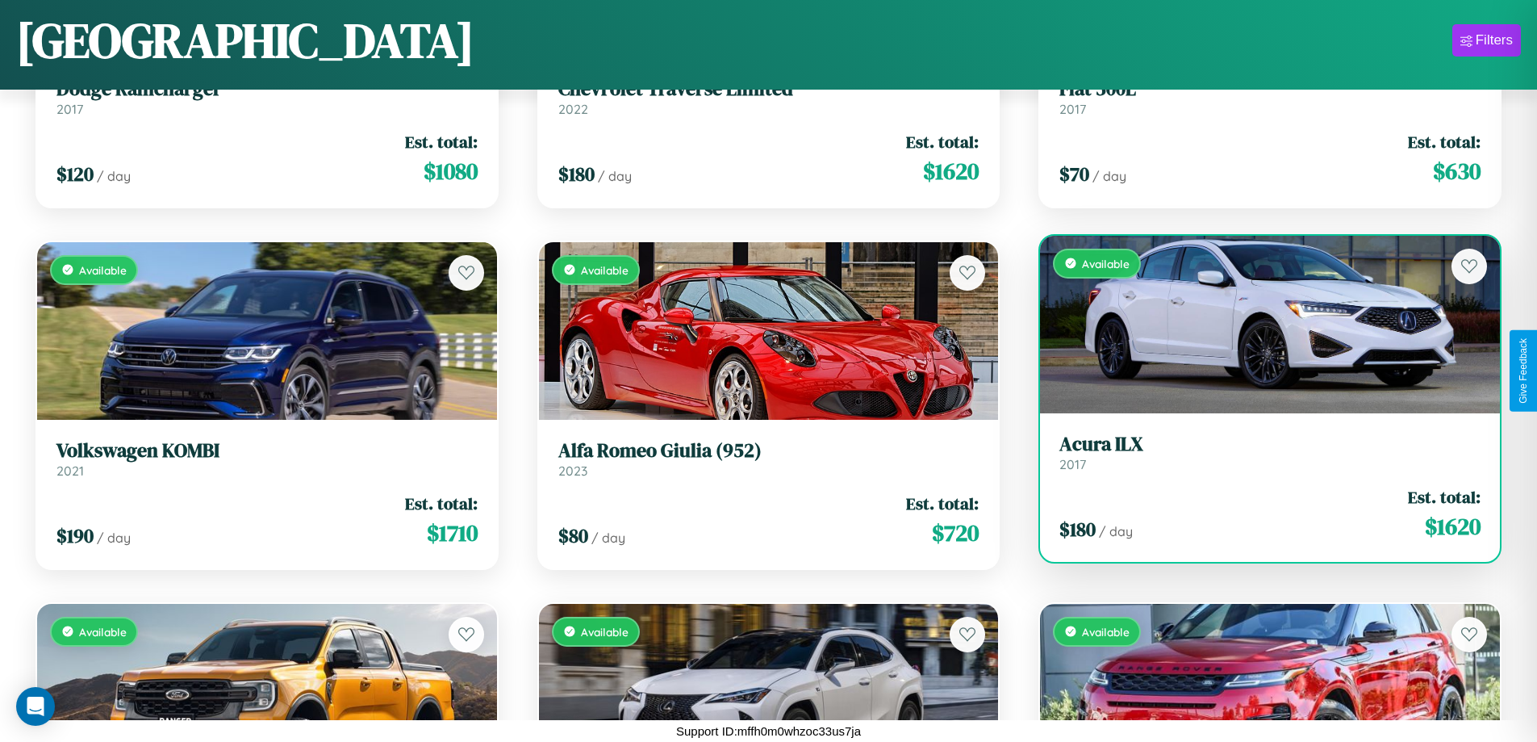
click at [1260, 324] on div "Available" at bounding box center [1270, 325] width 460 height 178
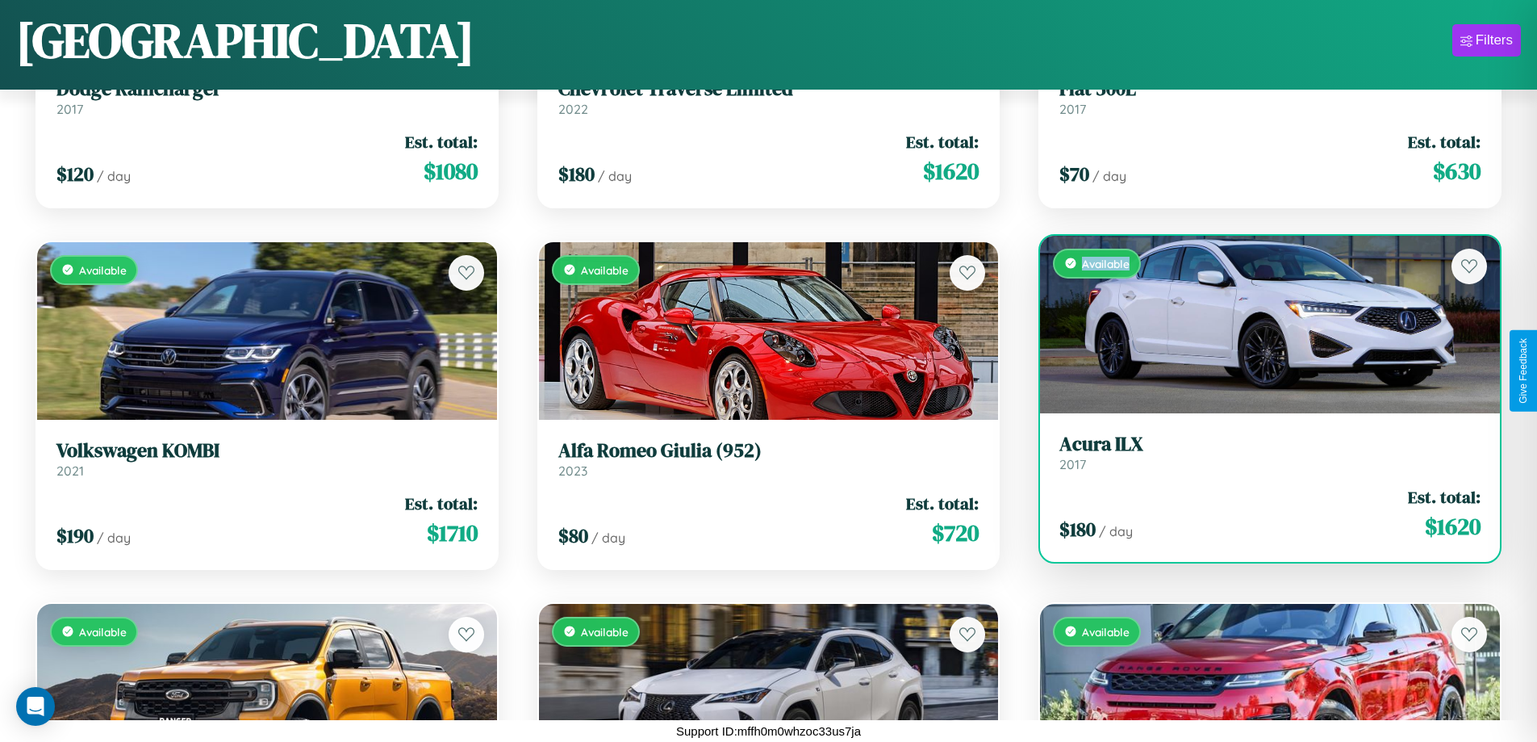
click at [1260, 324] on div "Available" at bounding box center [1270, 325] width 460 height 178
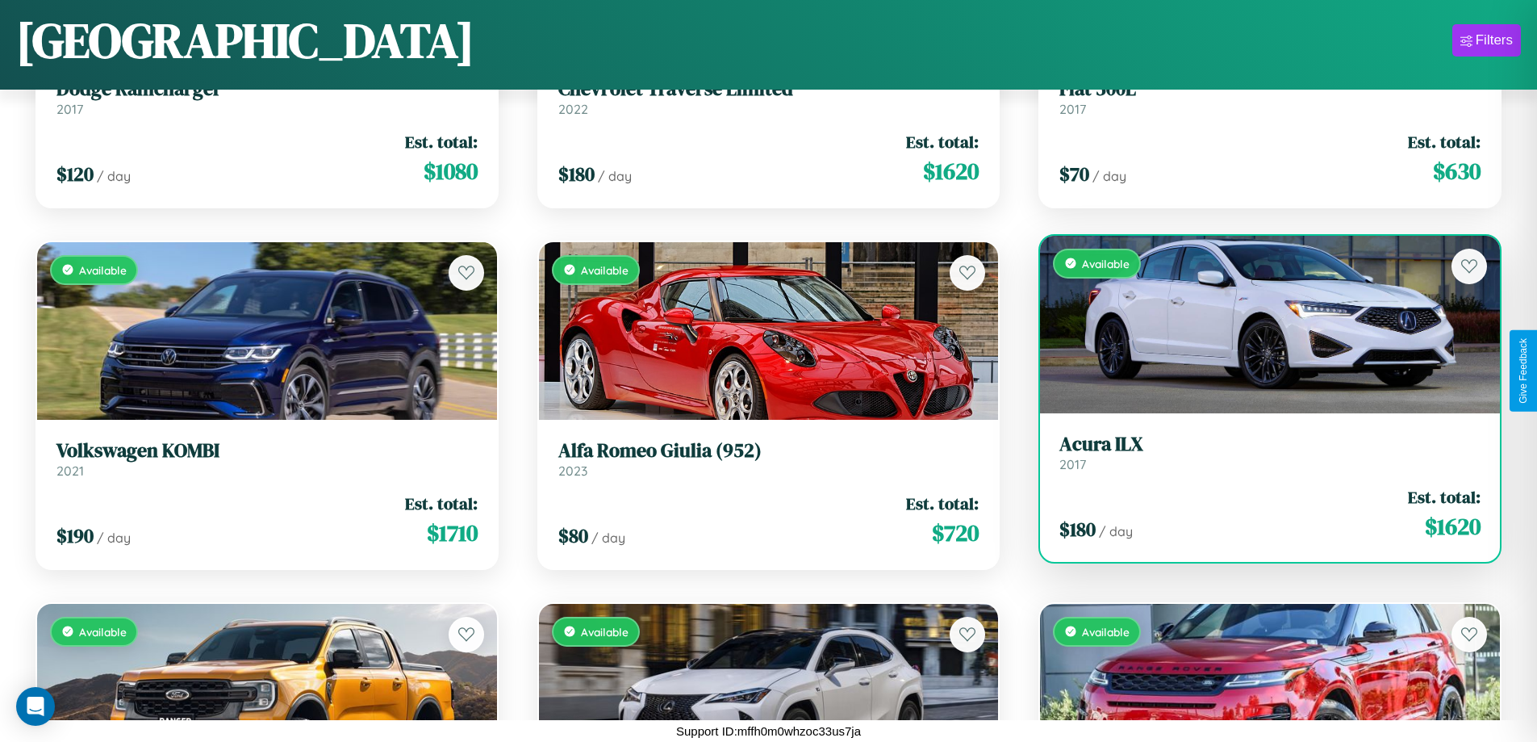
click at [1260, 452] on h3 "Acura ILX" at bounding box center [1269, 444] width 421 height 23
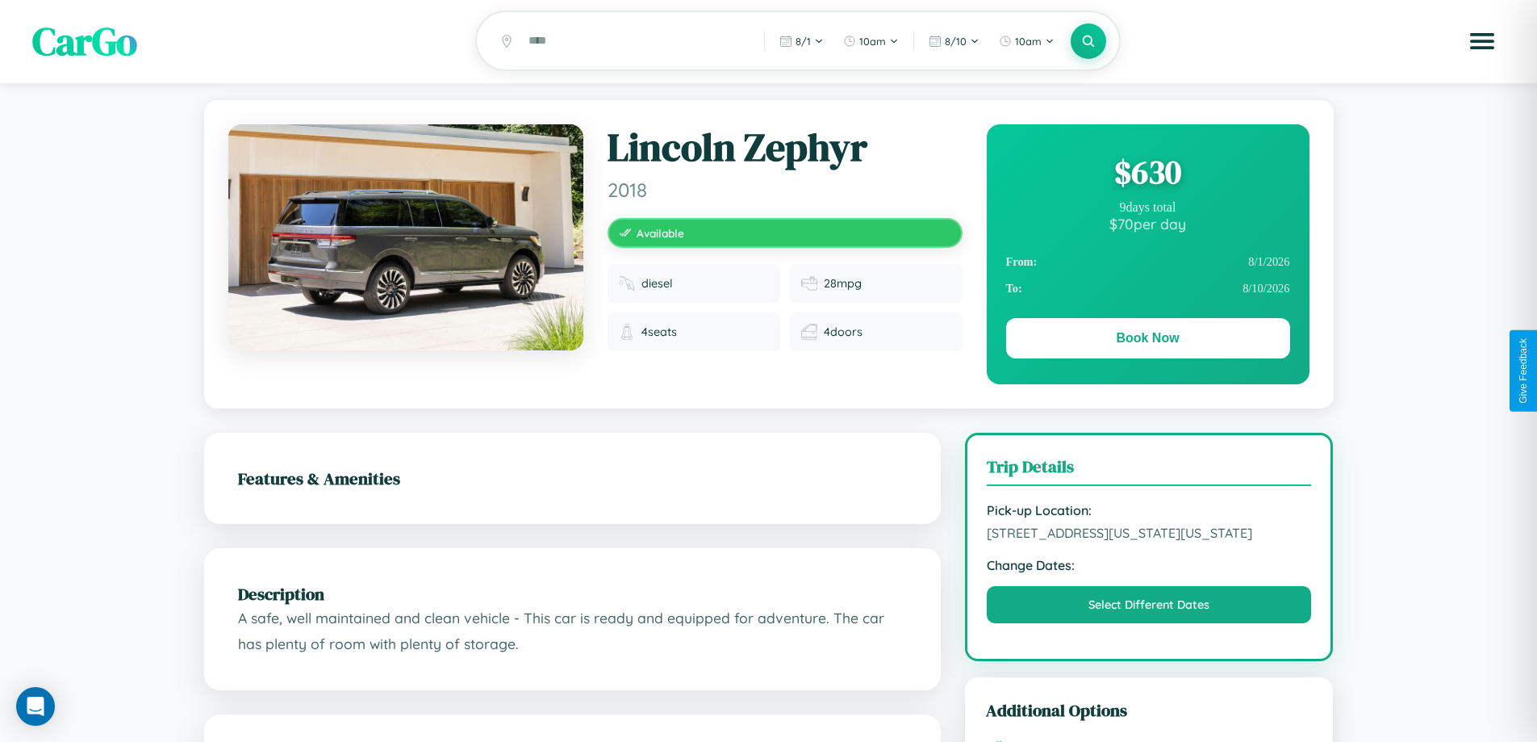
scroll to position [546, 0]
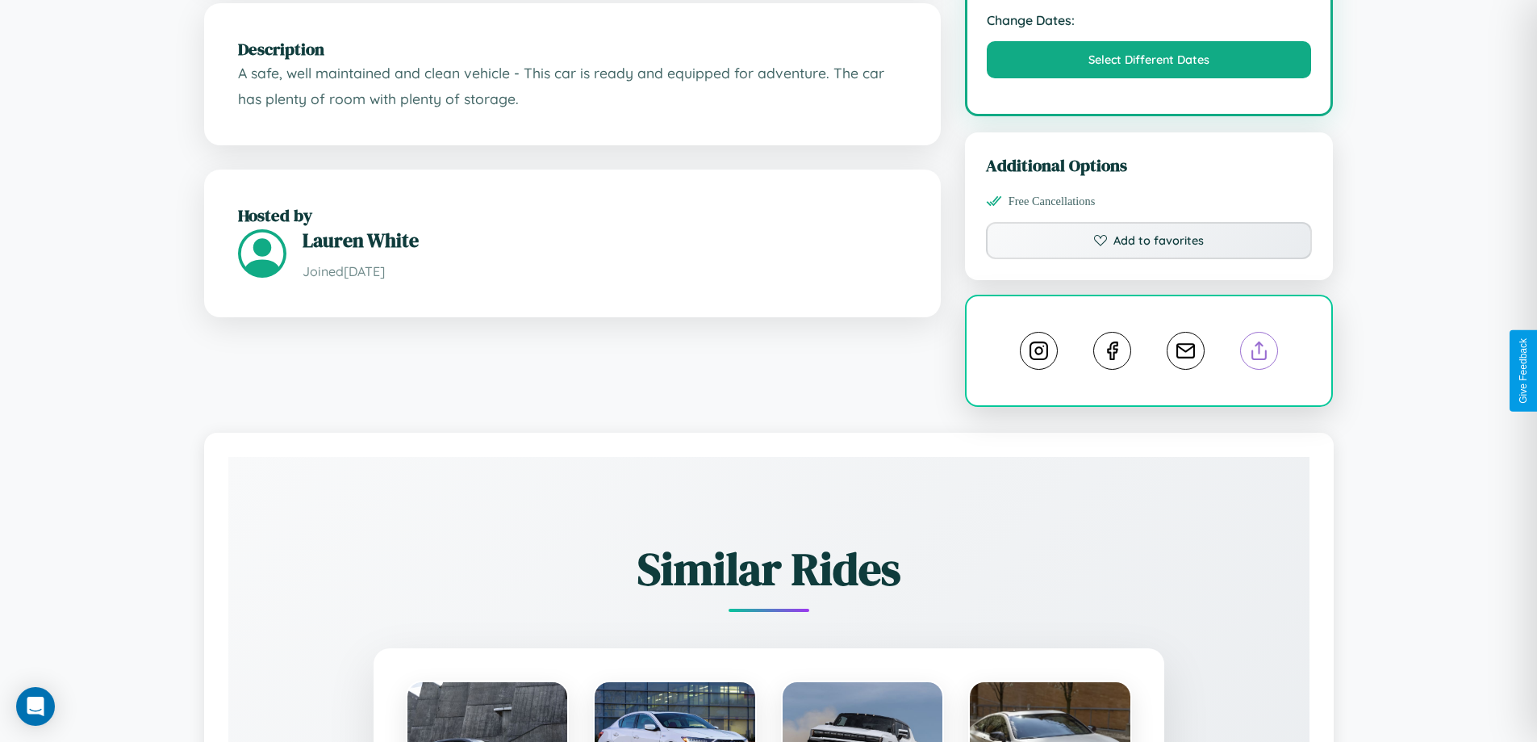
click at [1260, 353] on line at bounding box center [1260, 347] width 0 height 11
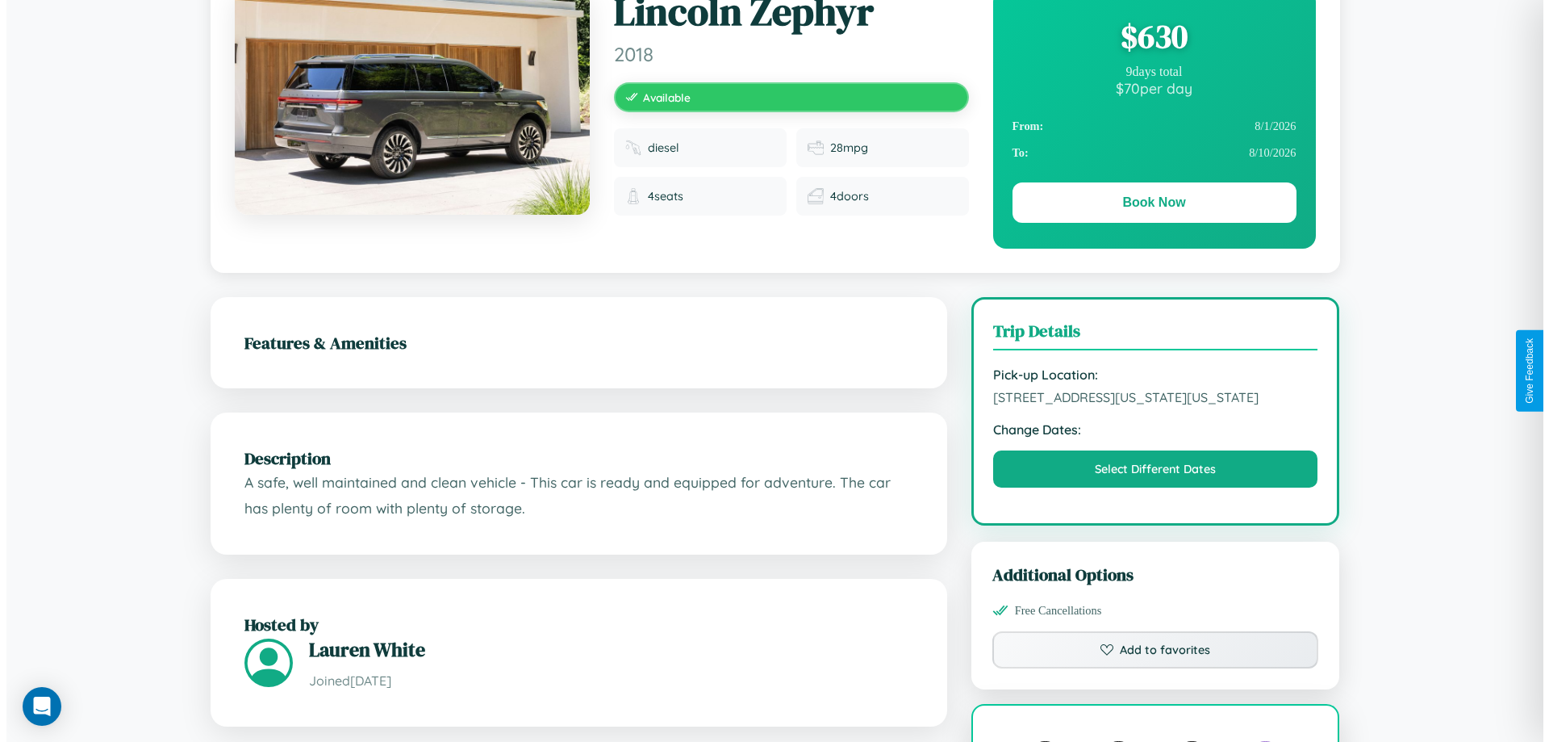
scroll to position [0, 0]
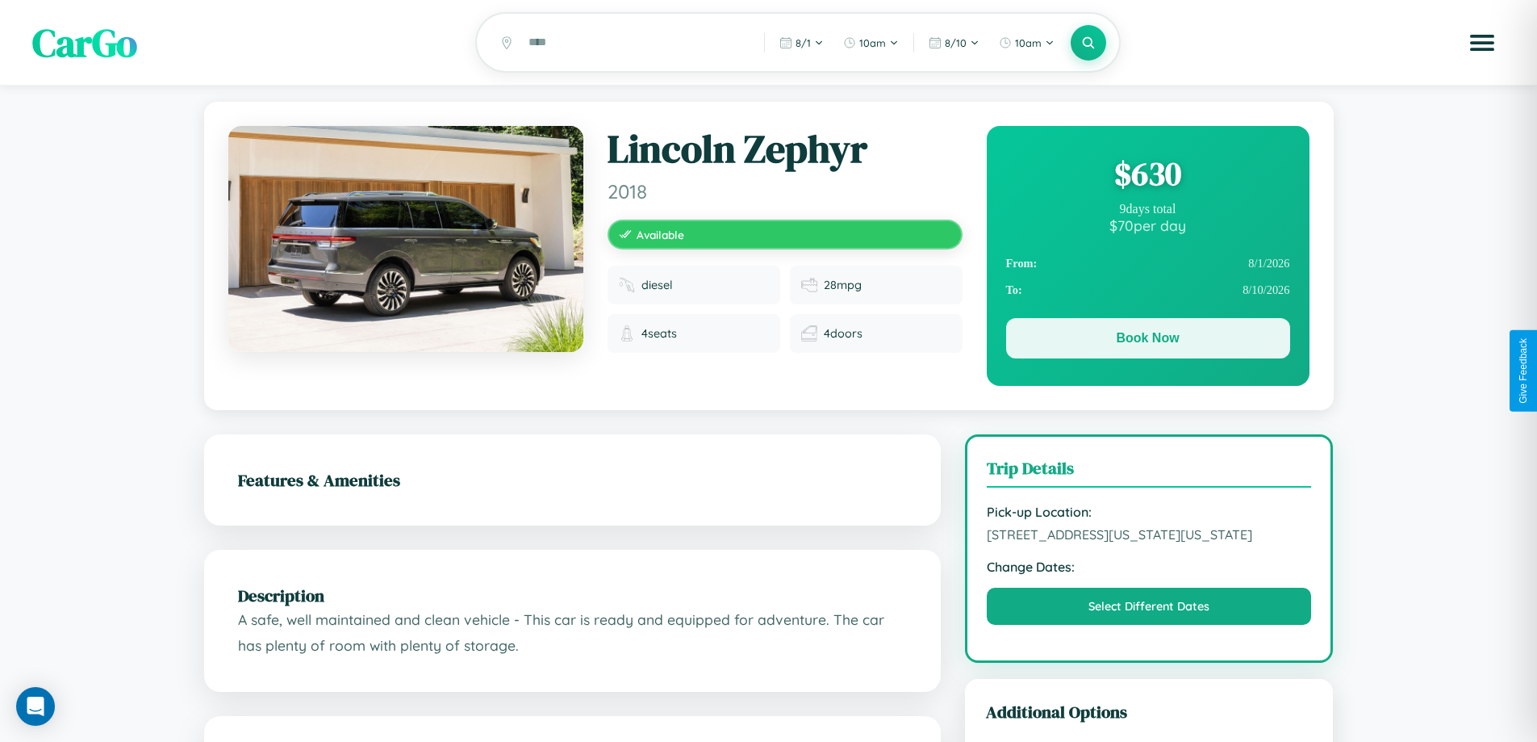
click at [1147, 341] on button "Book Now" at bounding box center [1148, 338] width 284 height 40
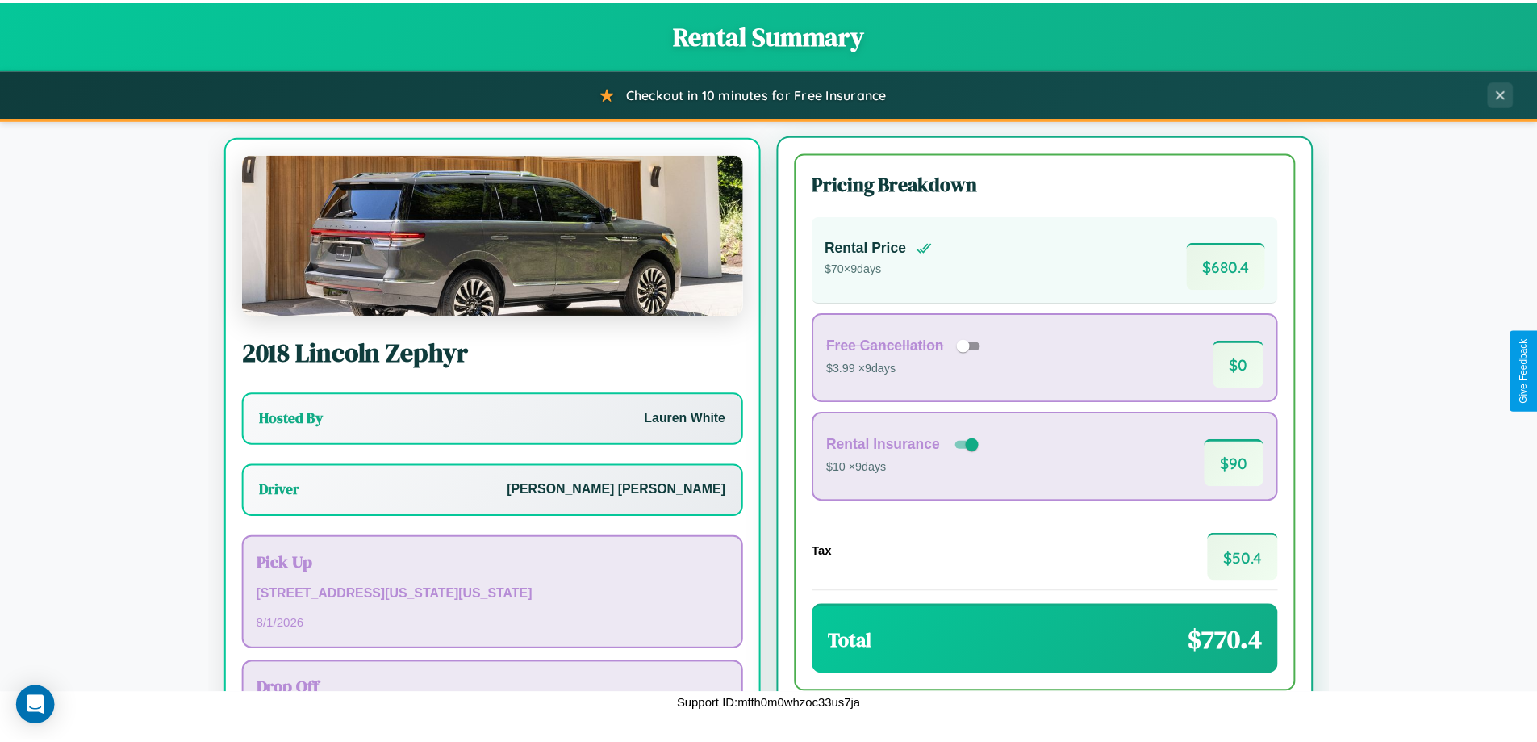
scroll to position [75, 0]
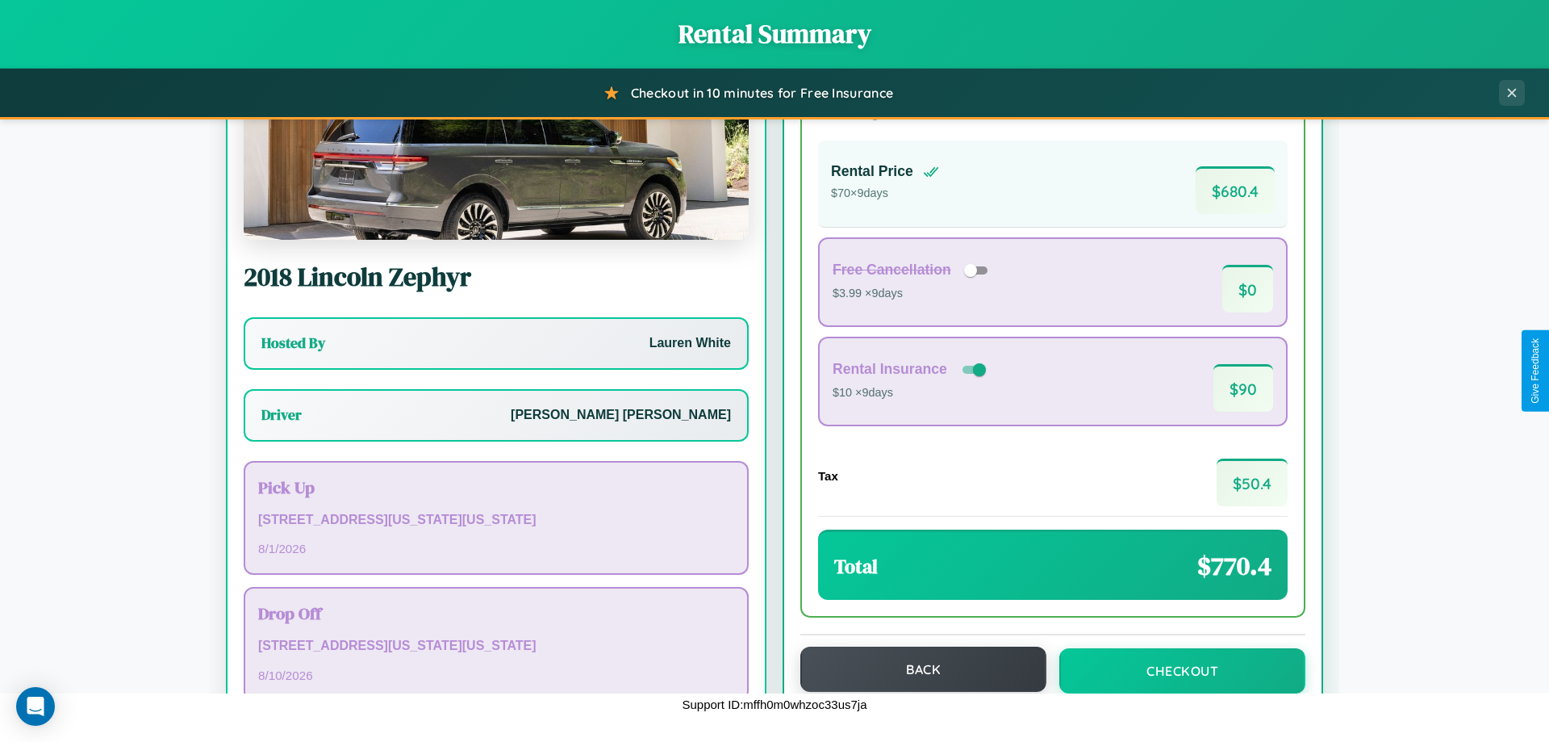
click at [916, 669] on button "Back" at bounding box center [923, 668] width 246 height 45
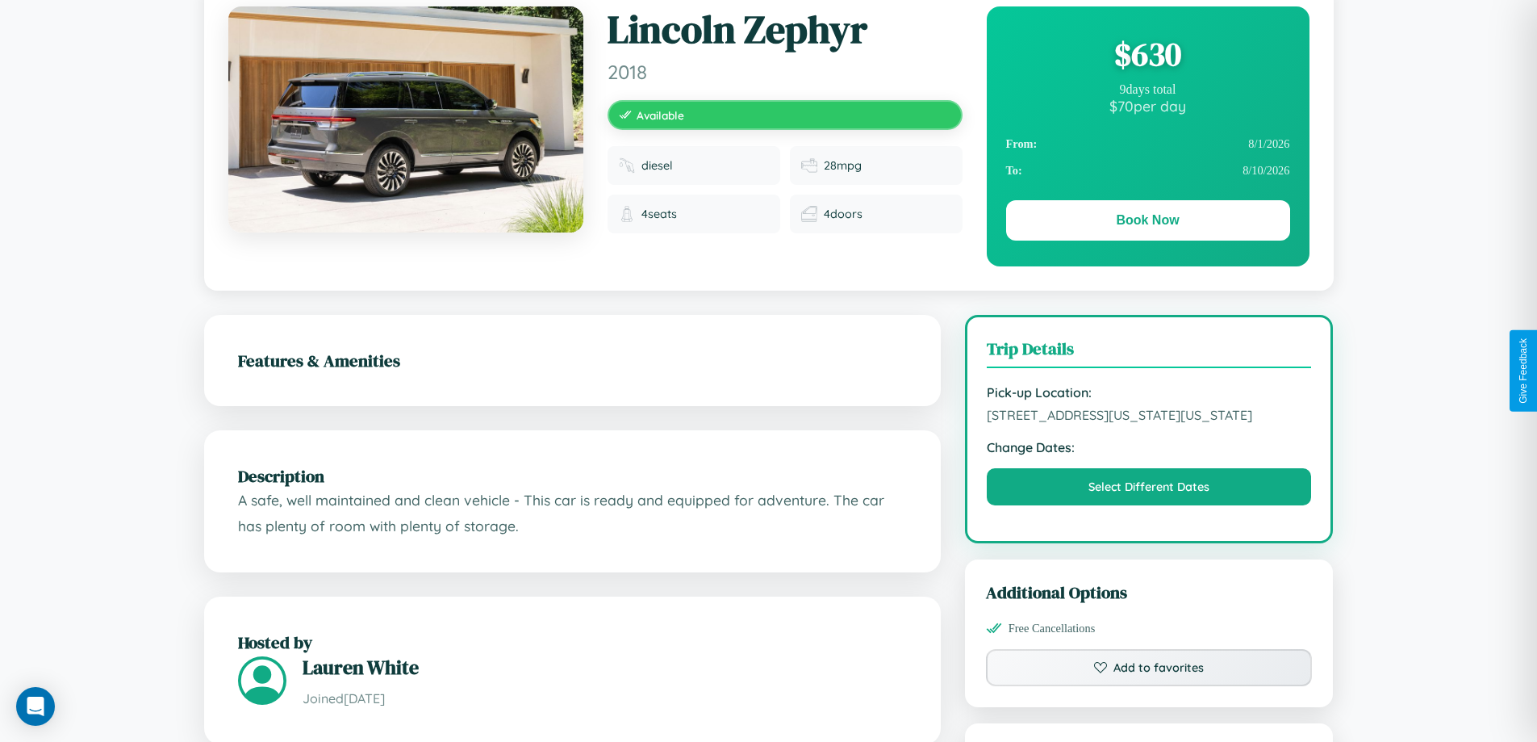
scroll to position [174, 0]
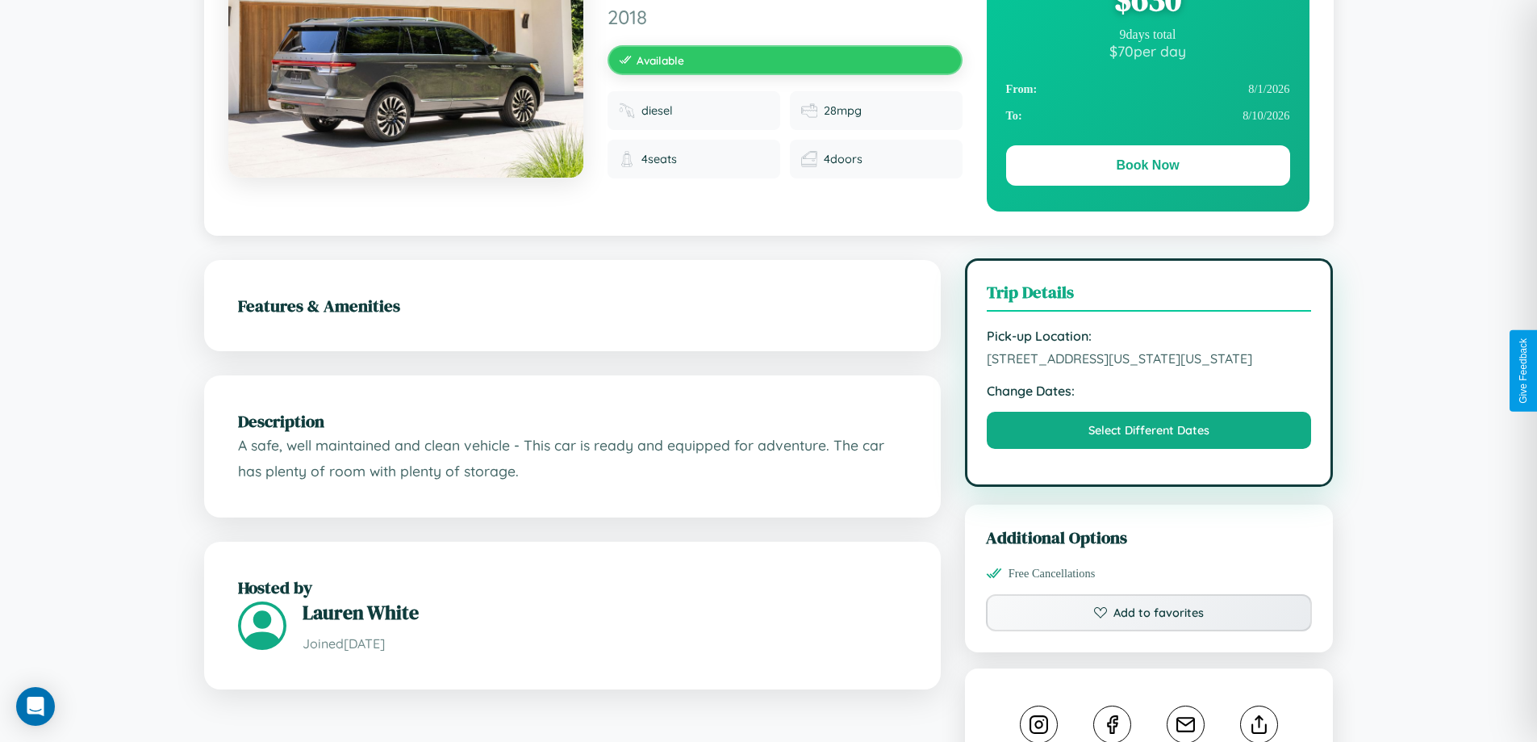
click at [1149, 366] on span "[STREET_ADDRESS][US_STATE][US_STATE]" at bounding box center [1149, 358] width 325 height 16
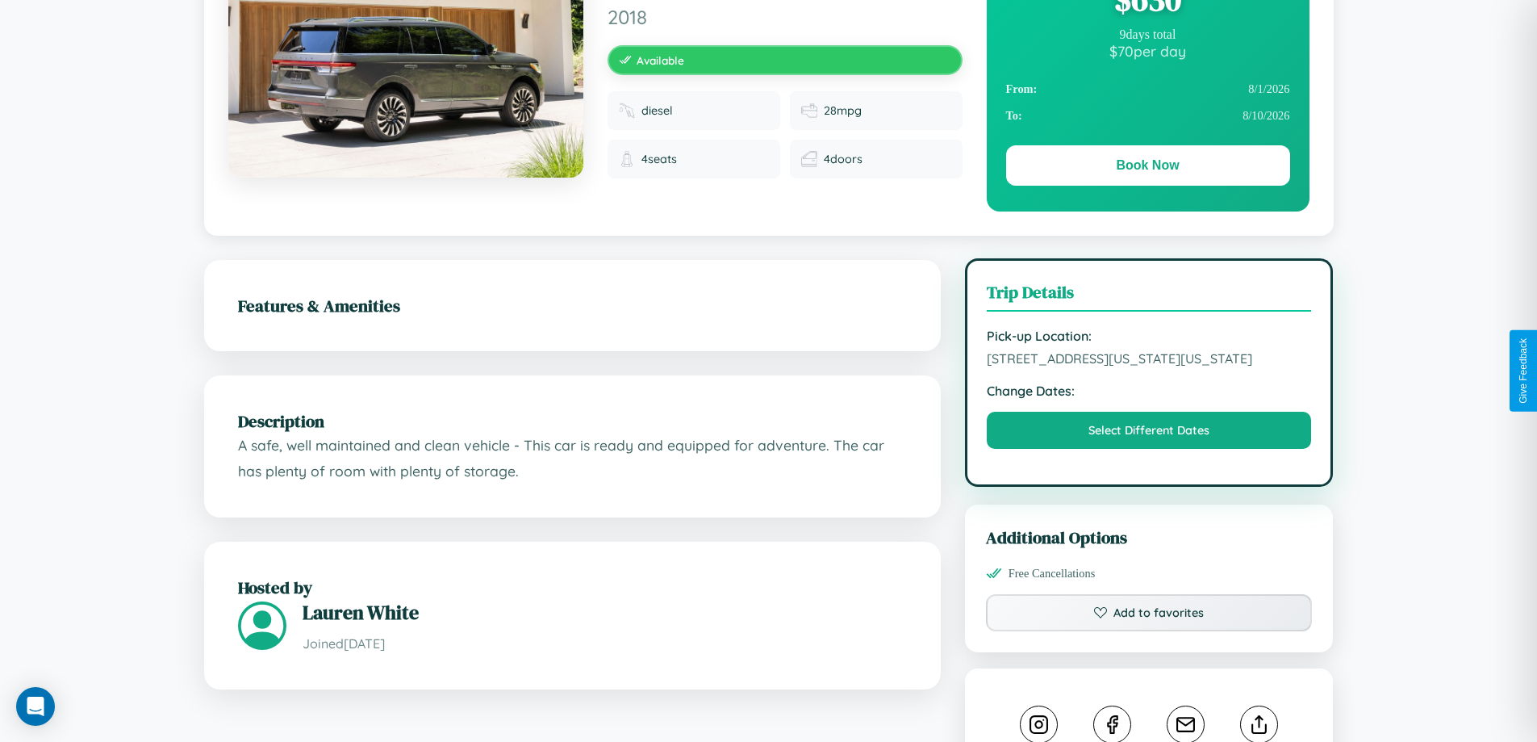
click at [1149, 366] on span "[STREET_ADDRESS][US_STATE][US_STATE]" at bounding box center [1149, 358] width 325 height 16
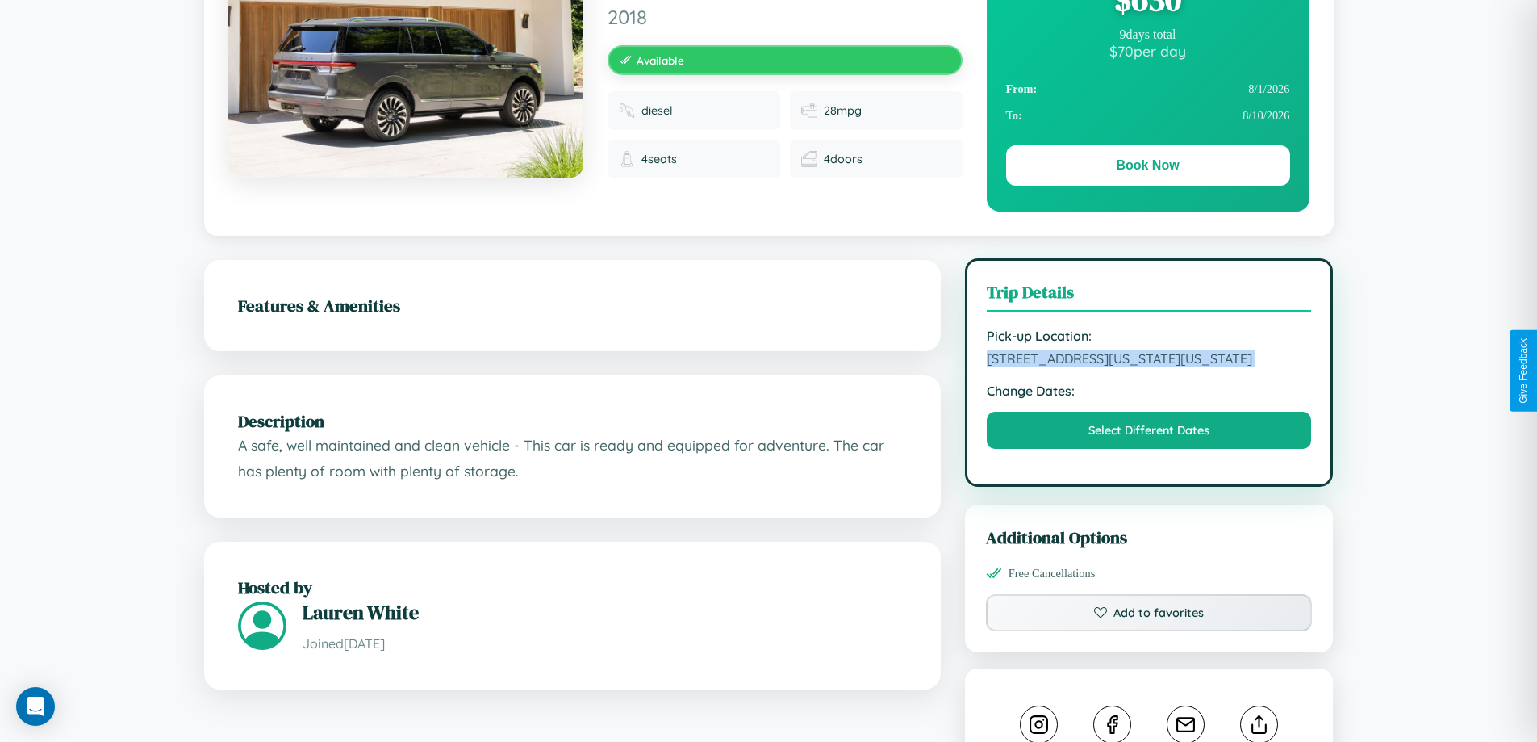
click at [1149, 366] on span "[STREET_ADDRESS][US_STATE][US_STATE]" at bounding box center [1149, 358] width 325 height 16
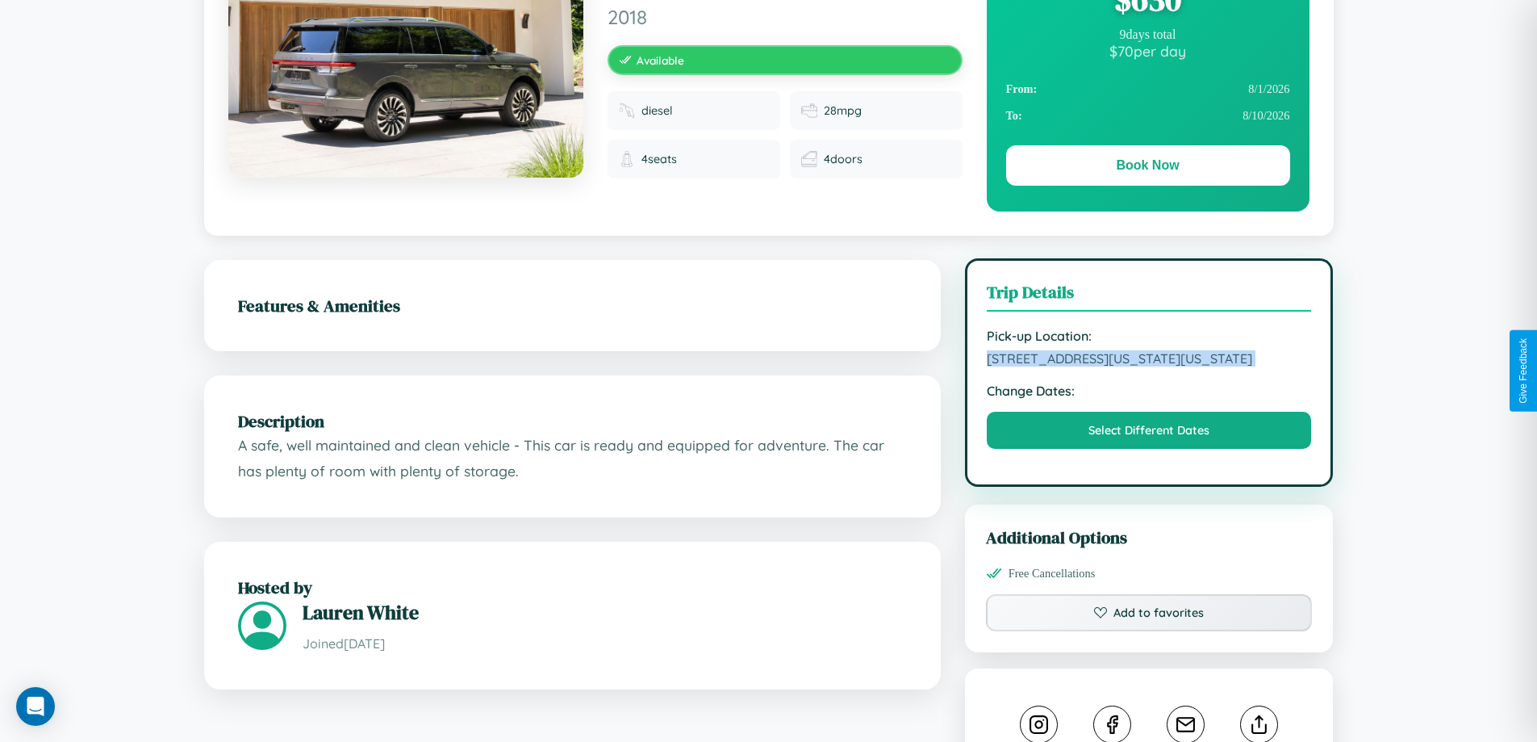
click at [1149, 366] on span "[STREET_ADDRESS][US_STATE][US_STATE]" at bounding box center [1149, 358] width 325 height 16
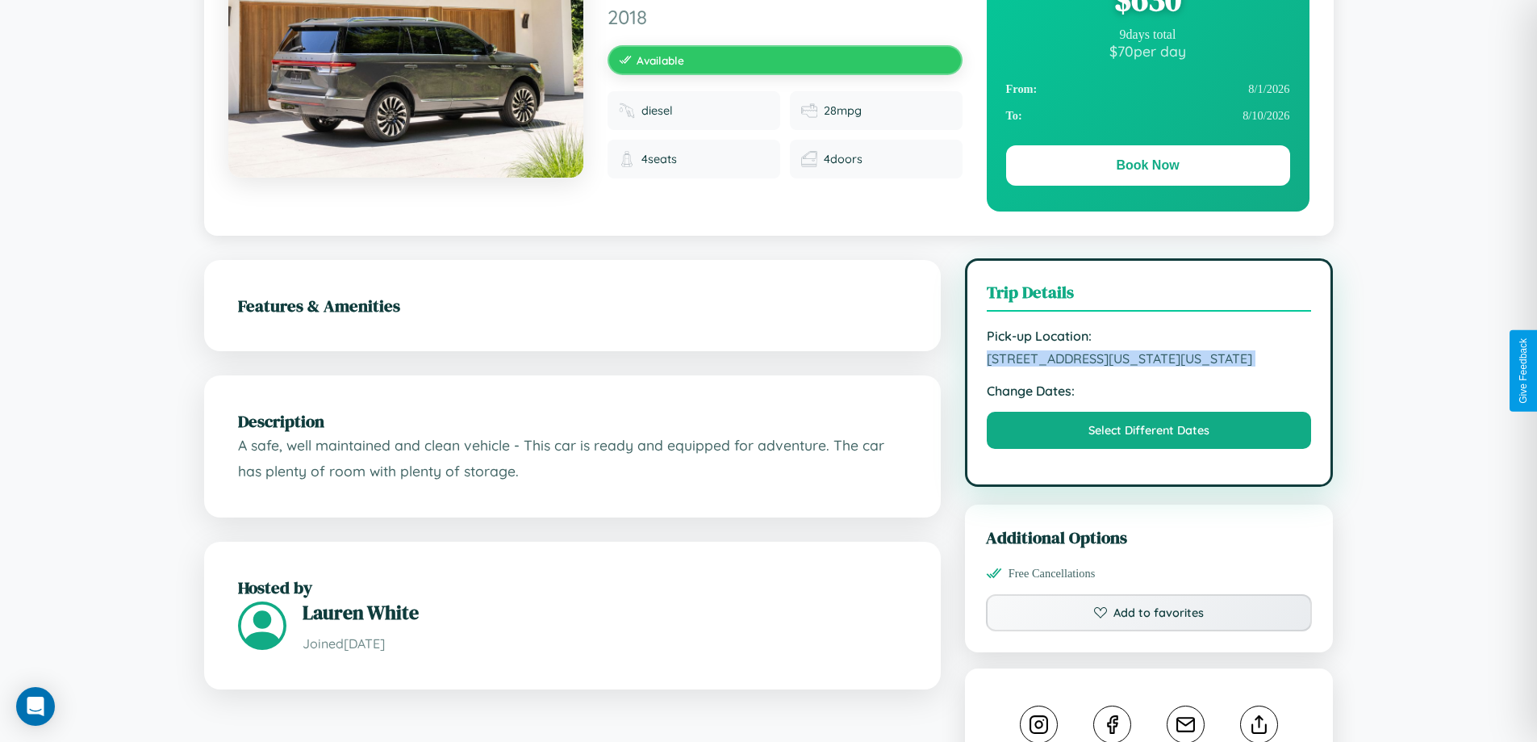
click at [1149, 366] on span "[STREET_ADDRESS][US_STATE][US_STATE]" at bounding box center [1149, 358] width 325 height 16
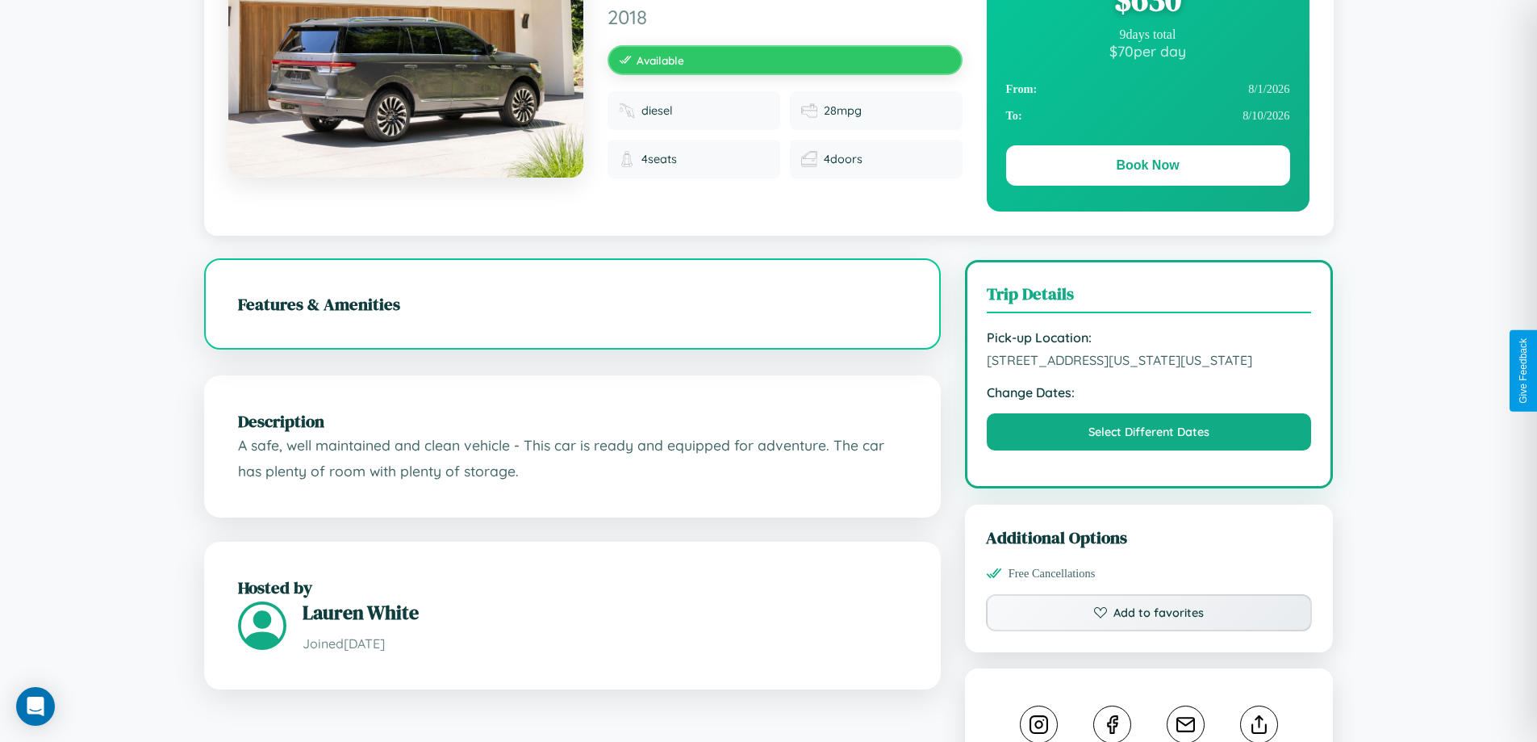
scroll to position [435, 0]
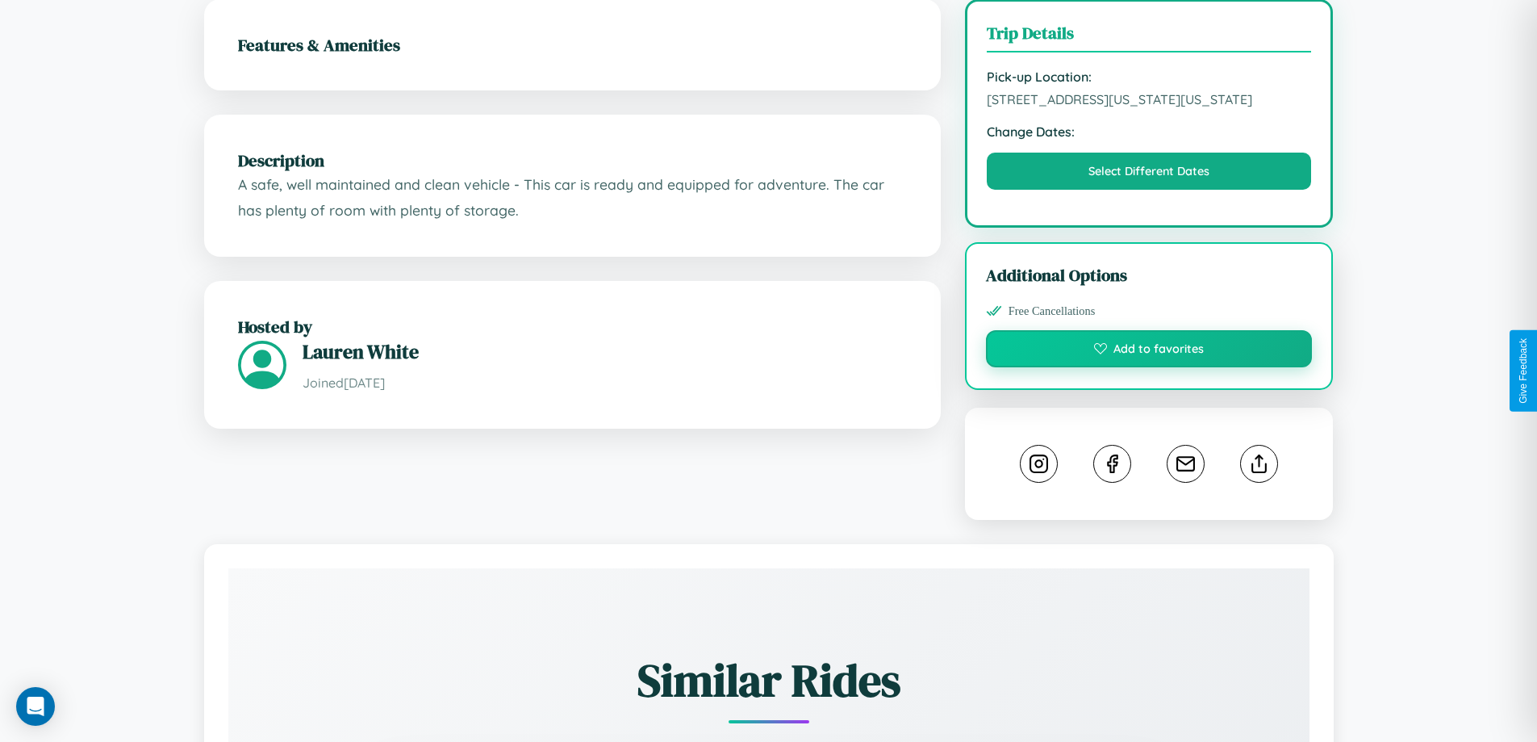
click at [1149, 367] on button "Add to favorites" at bounding box center [1149, 348] width 327 height 37
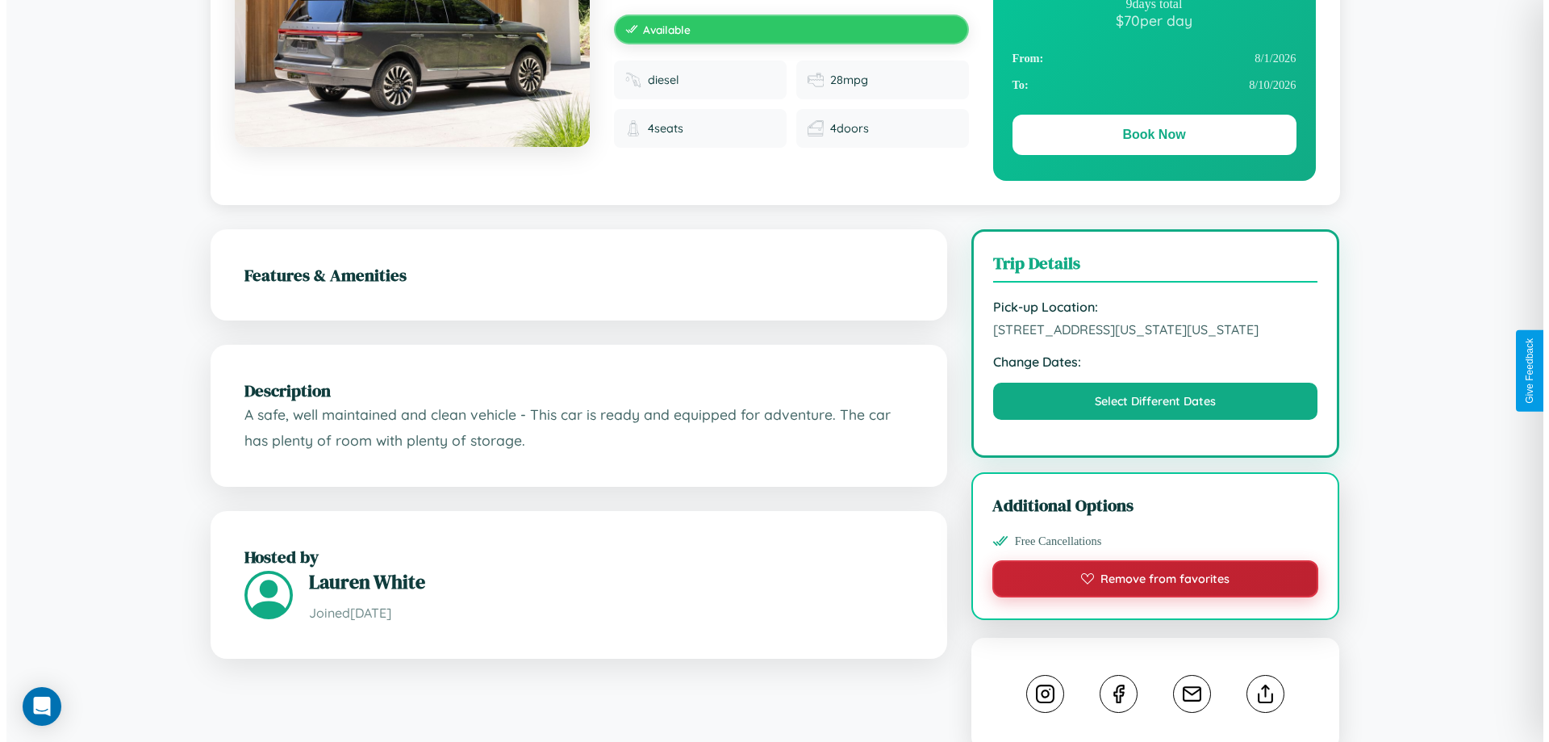
scroll to position [0, 0]
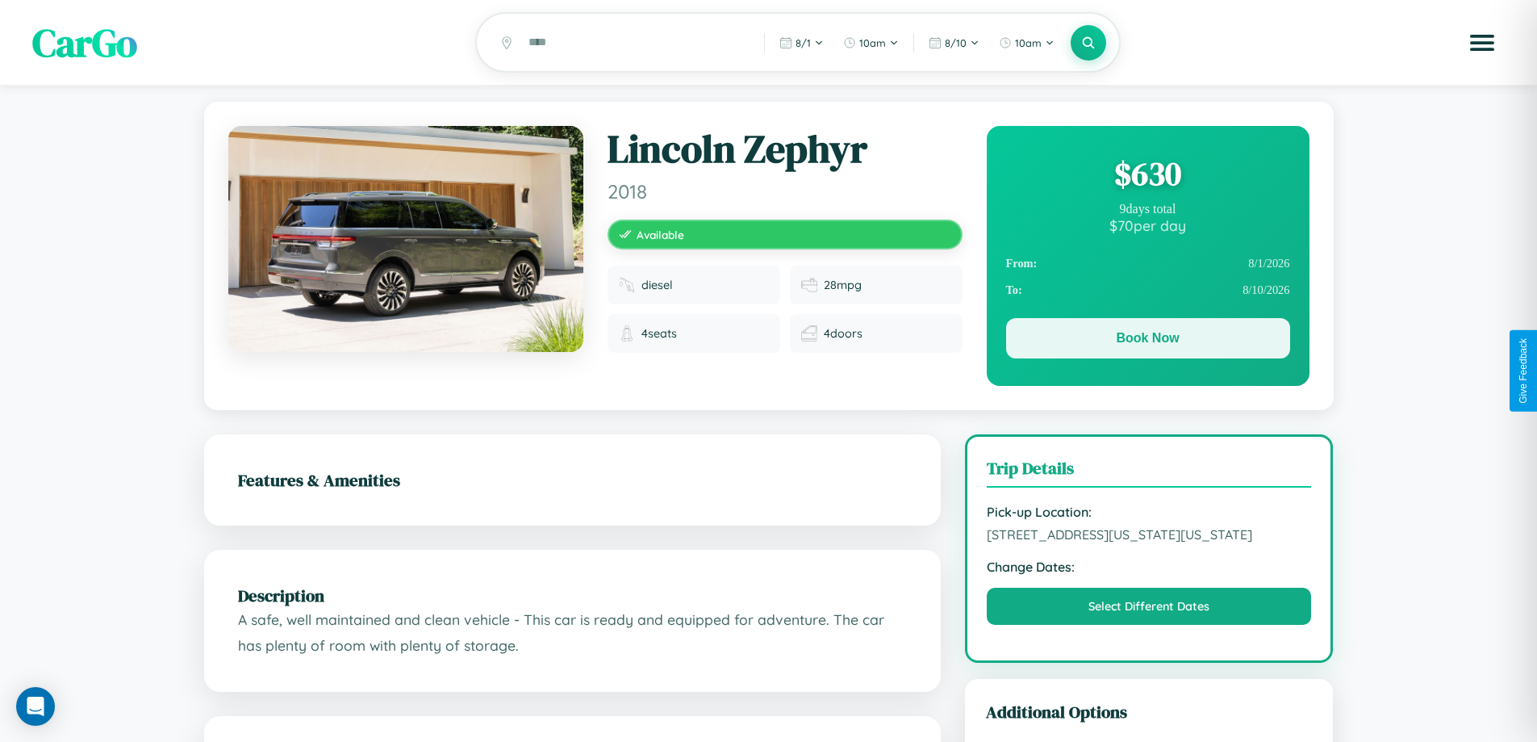
click at [1147, 341] on button "Book Now" at bounding box center [1148, 338] width 284 height 40
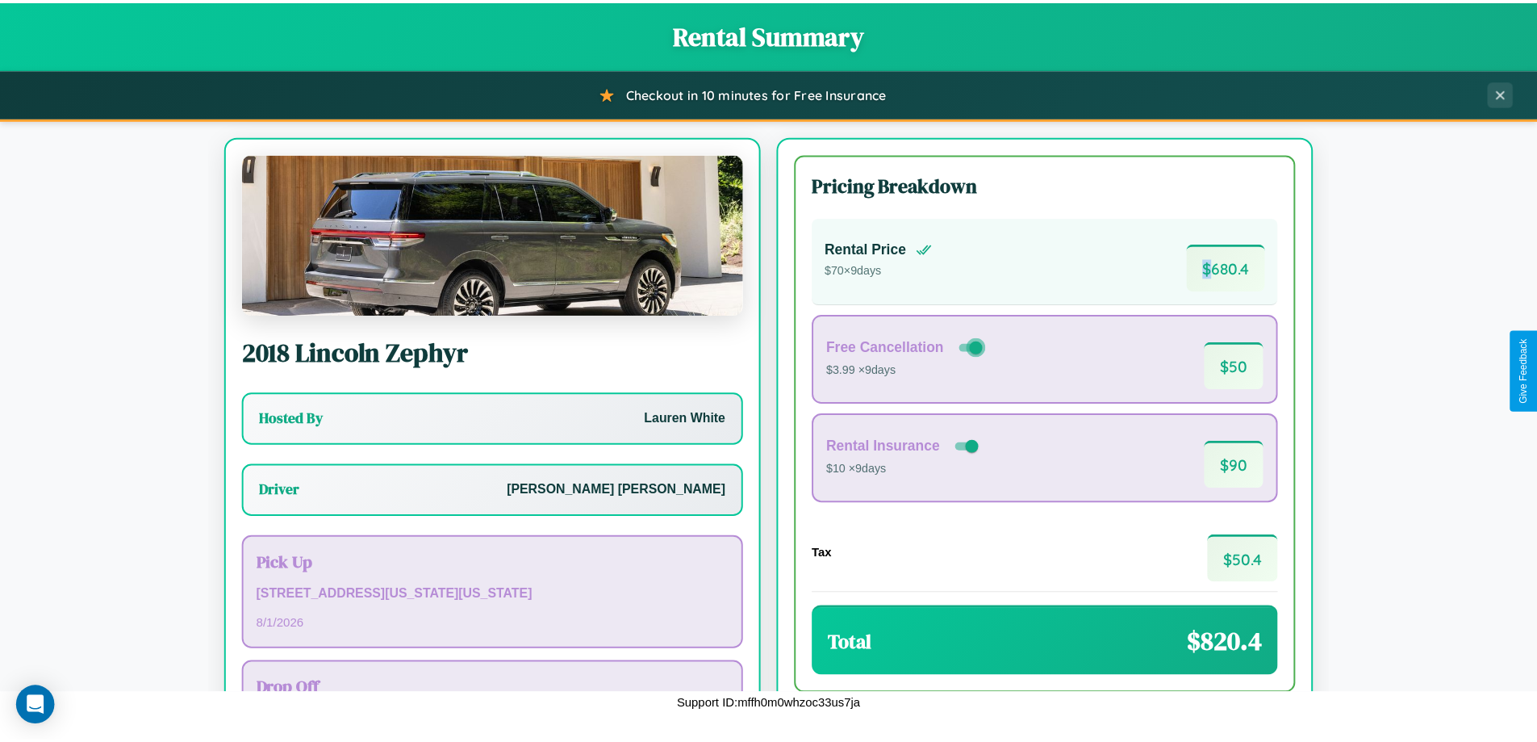
scroll to position [116, 0]
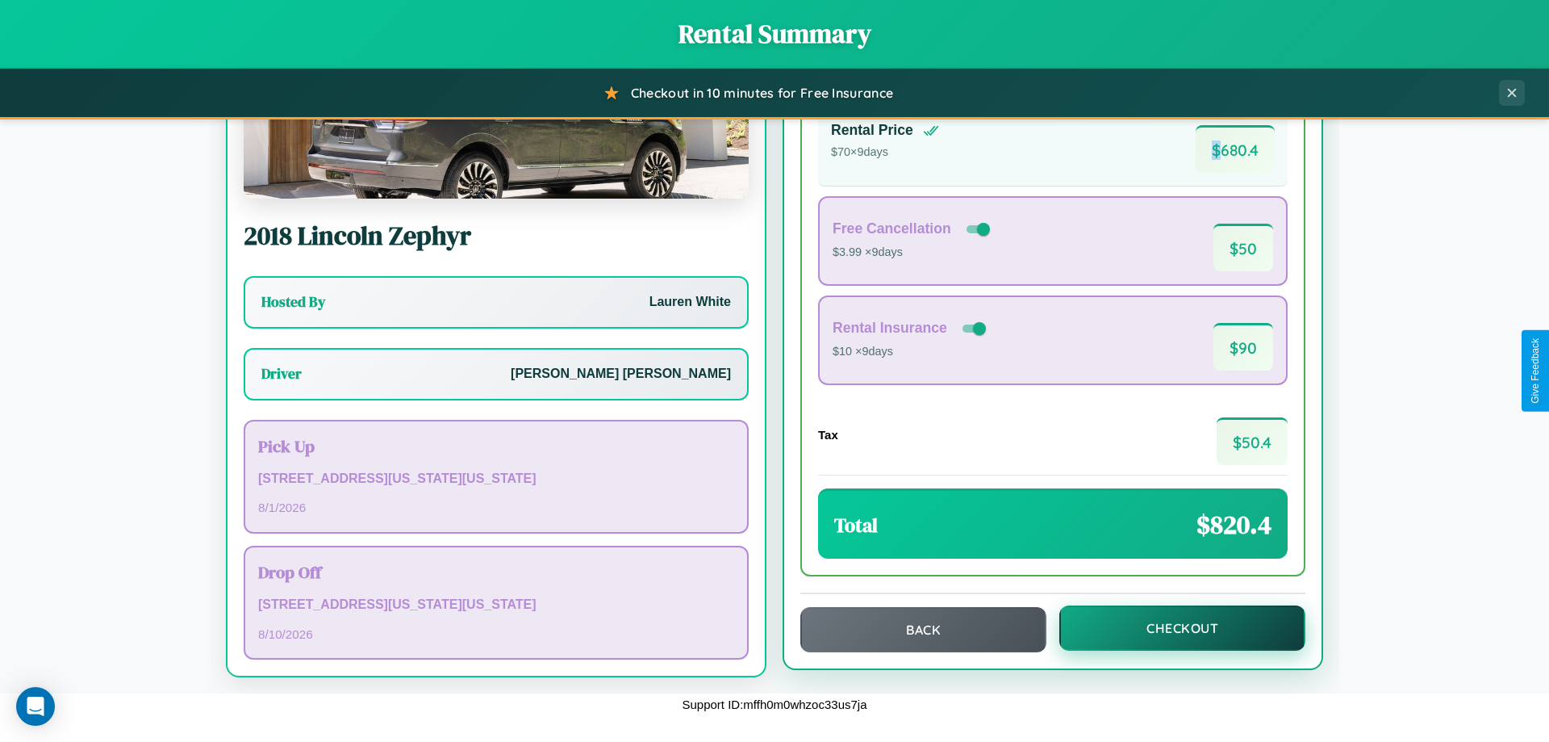
click at [1172, 629] on button "Checkout" at bounding box center [1182, 627] width 246 height 45
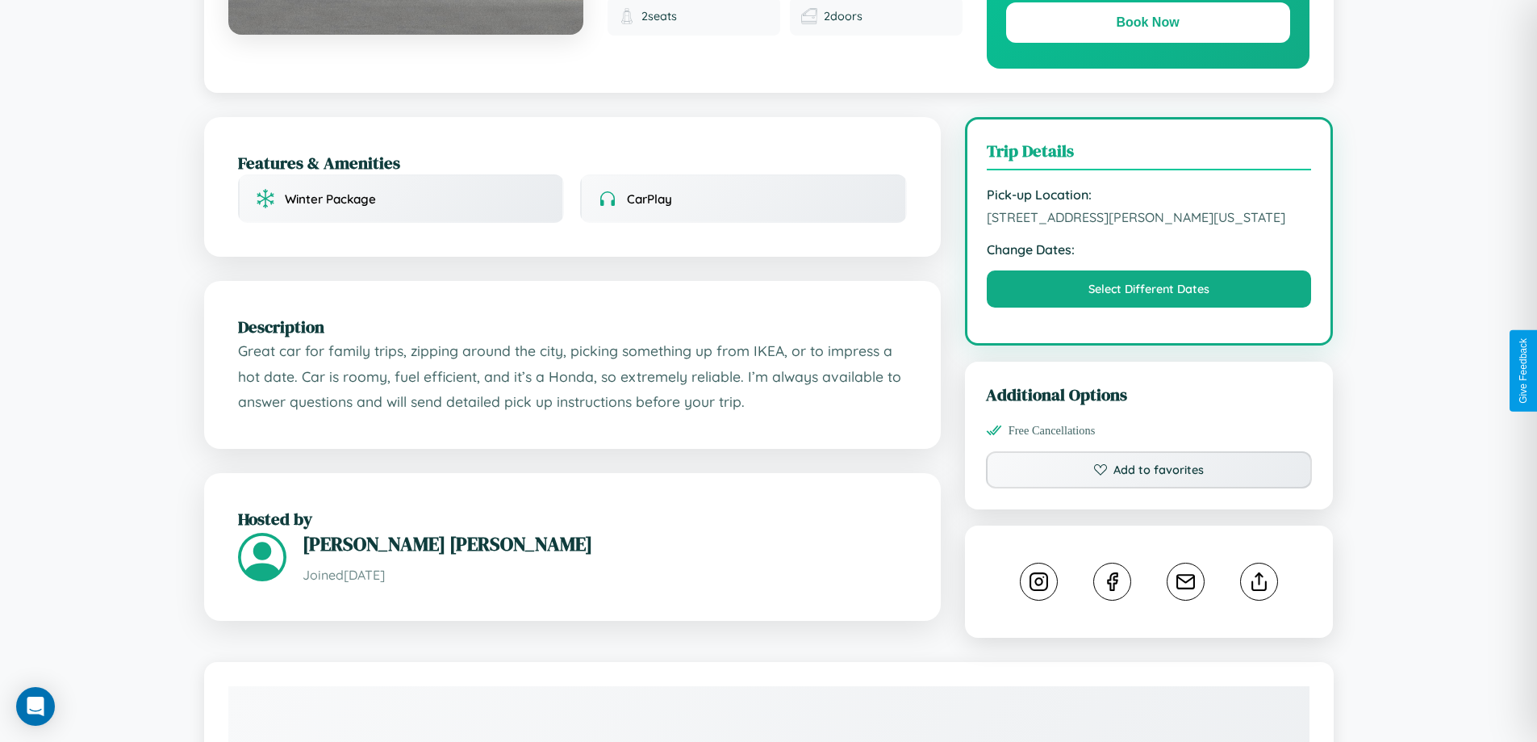
scroll to position [419, 0]
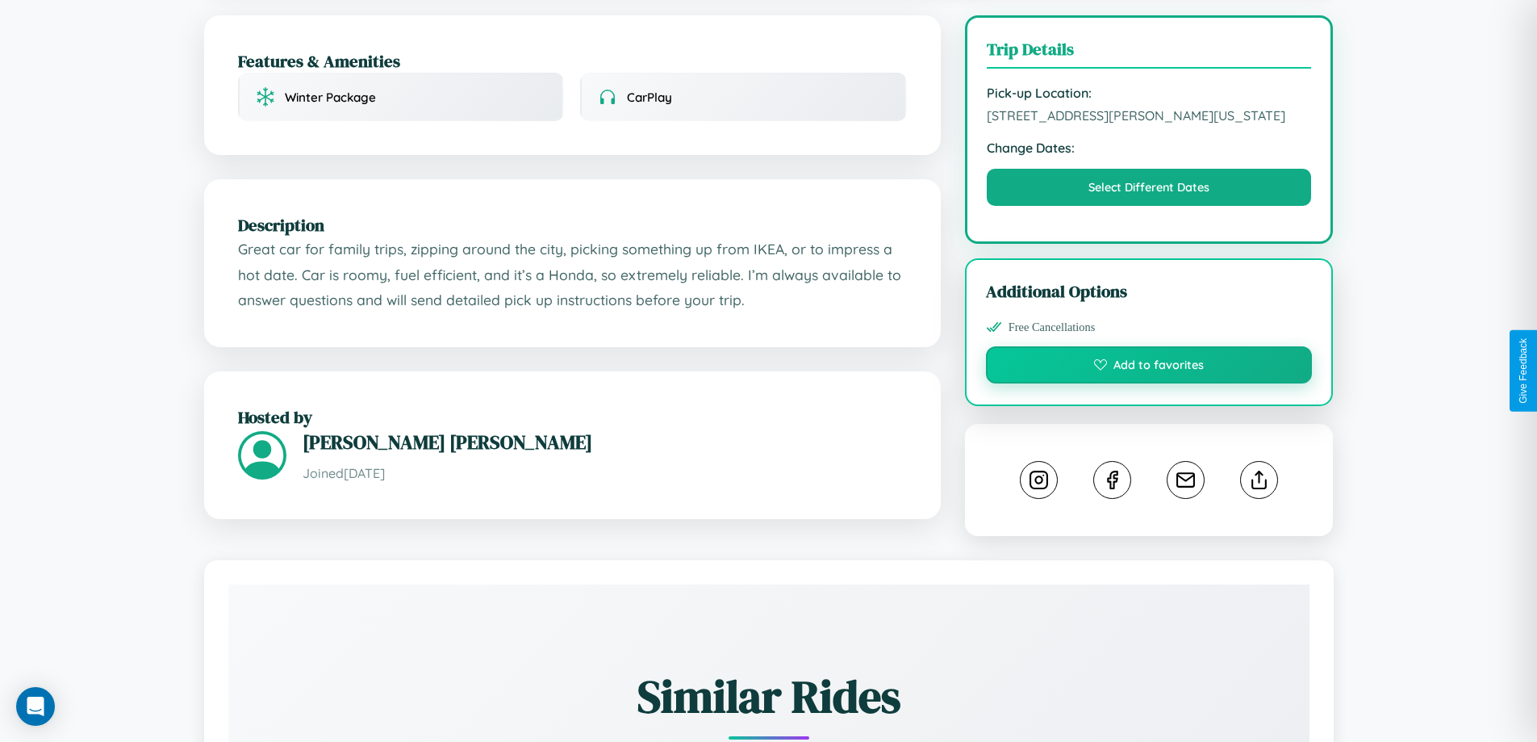
click at [1149, 367] on button "Add to favorites" at bounding box center [1149, 364] width 327 height 37
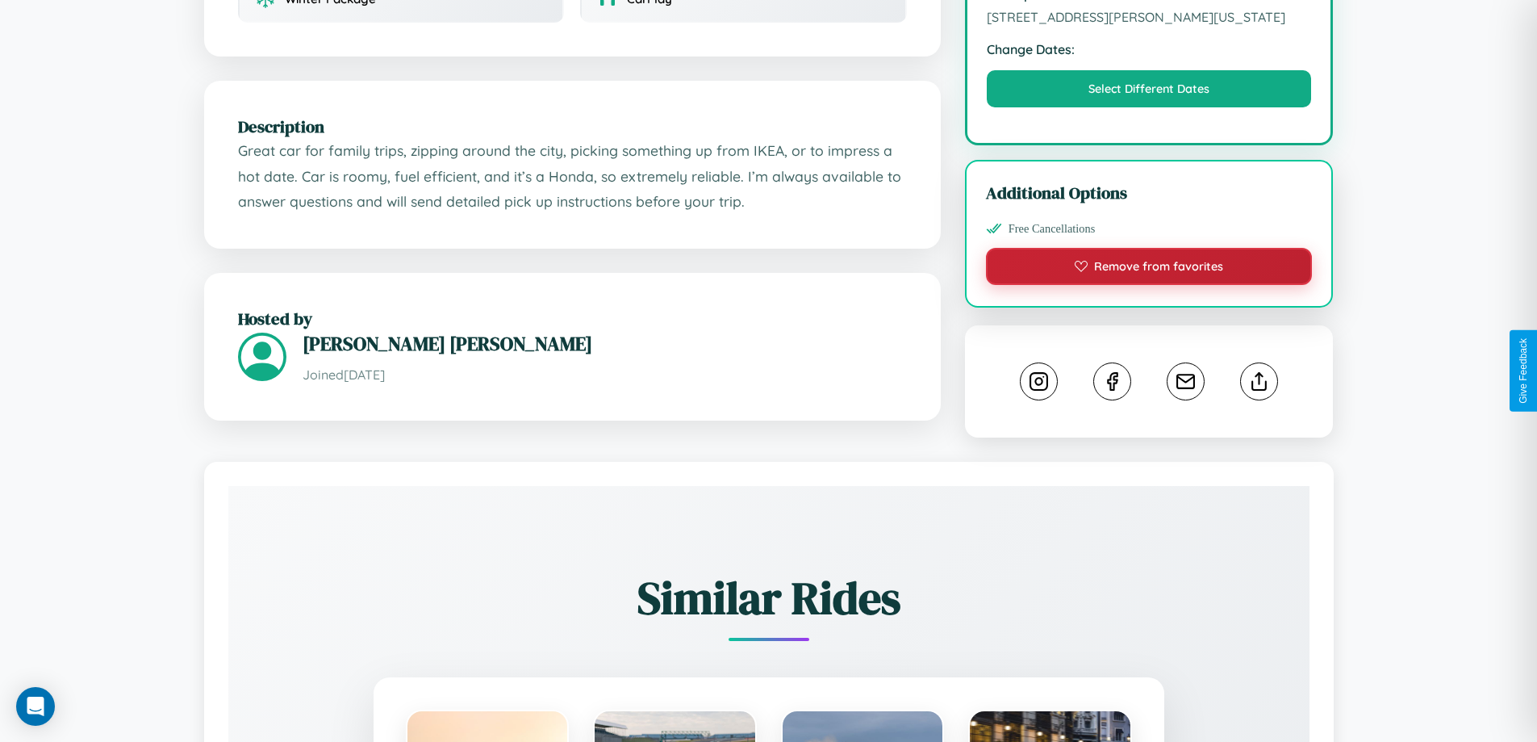
scroll to position [530, 0]
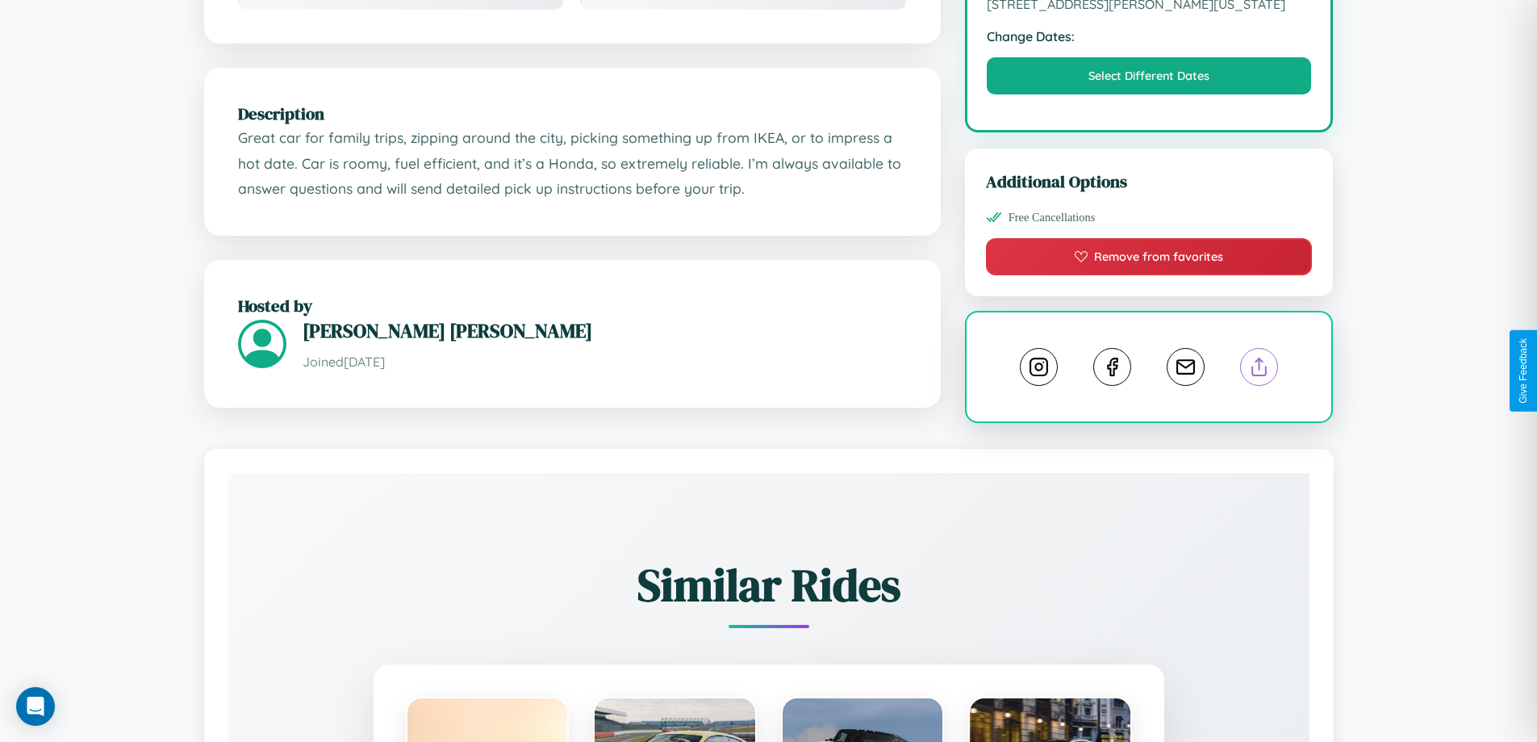
click at [1260, 369] on line at bounding box center [1260, 363] width 0 height 11
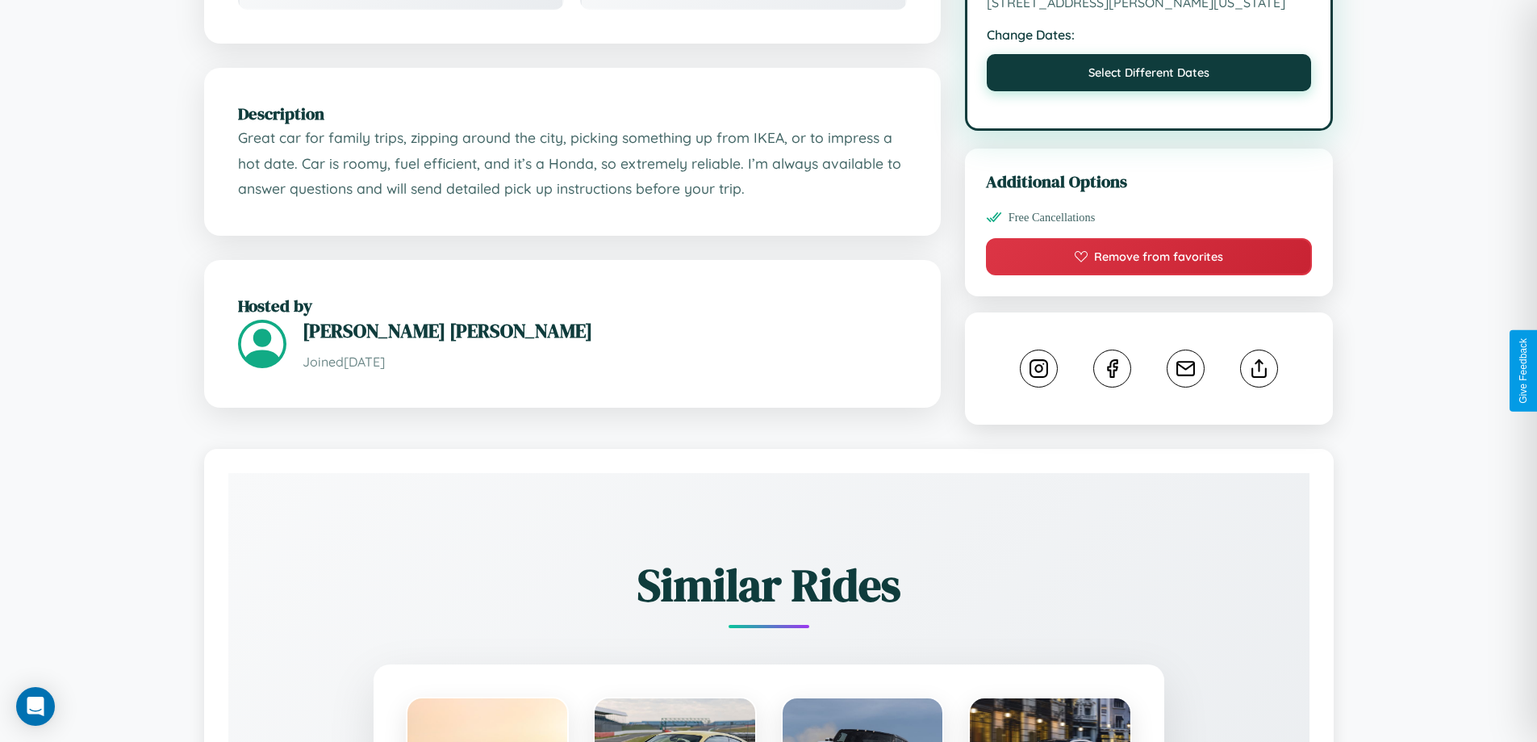
click at [1149, 75] on button "Select Different Dates" at bounding box center [1149, 72] width 325 height 37
select select "*"
select select "****"
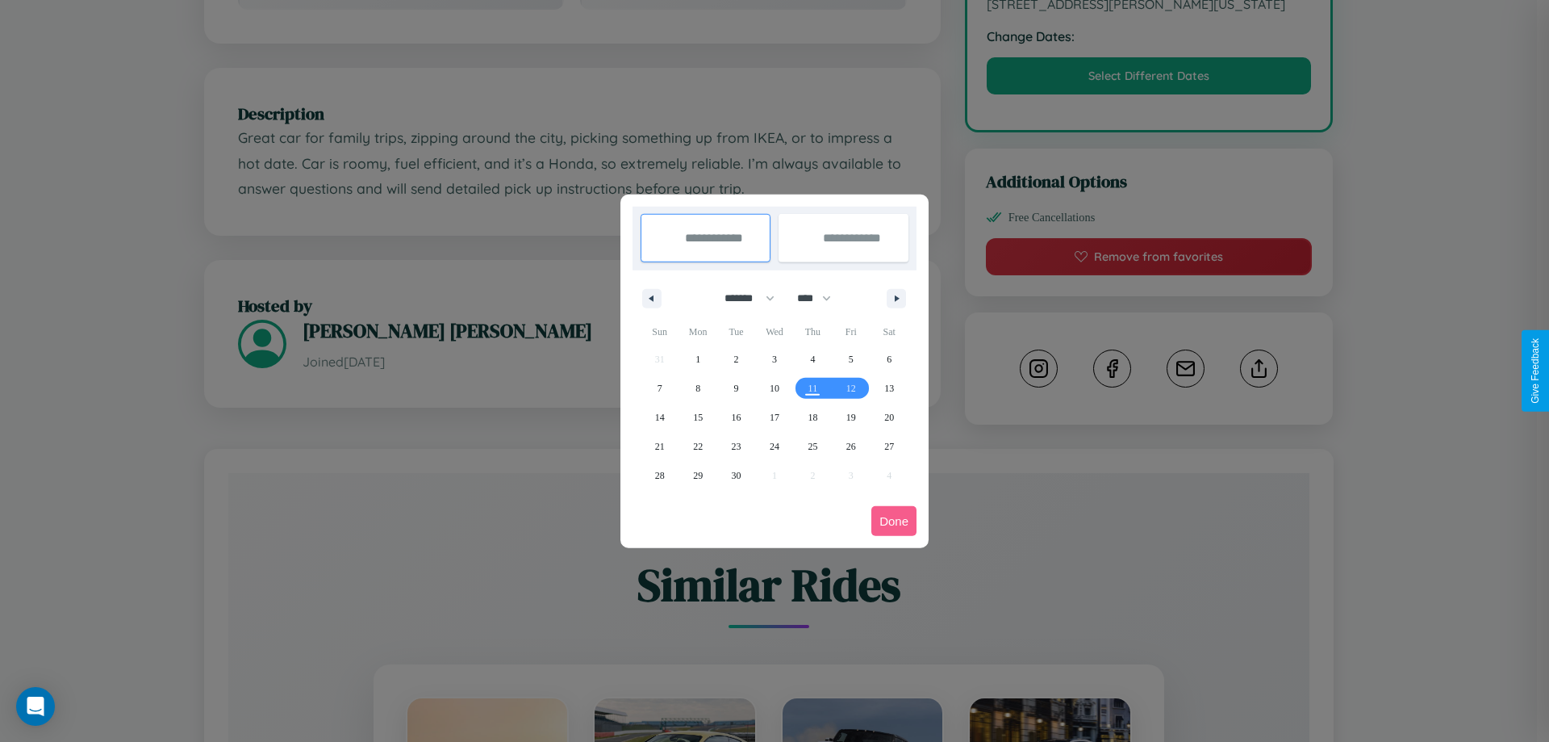
drag, startPoint x: 742, startPoint y: 298, endPoint x: 775, endPoint y: 324, distance: 41.3
click at [742, 298] on select "******* ******** ***** ***** *** **** **** ****** ********* ******* ******** **…" at bounding box center [747, 298] width 69 height 27
select select "*"
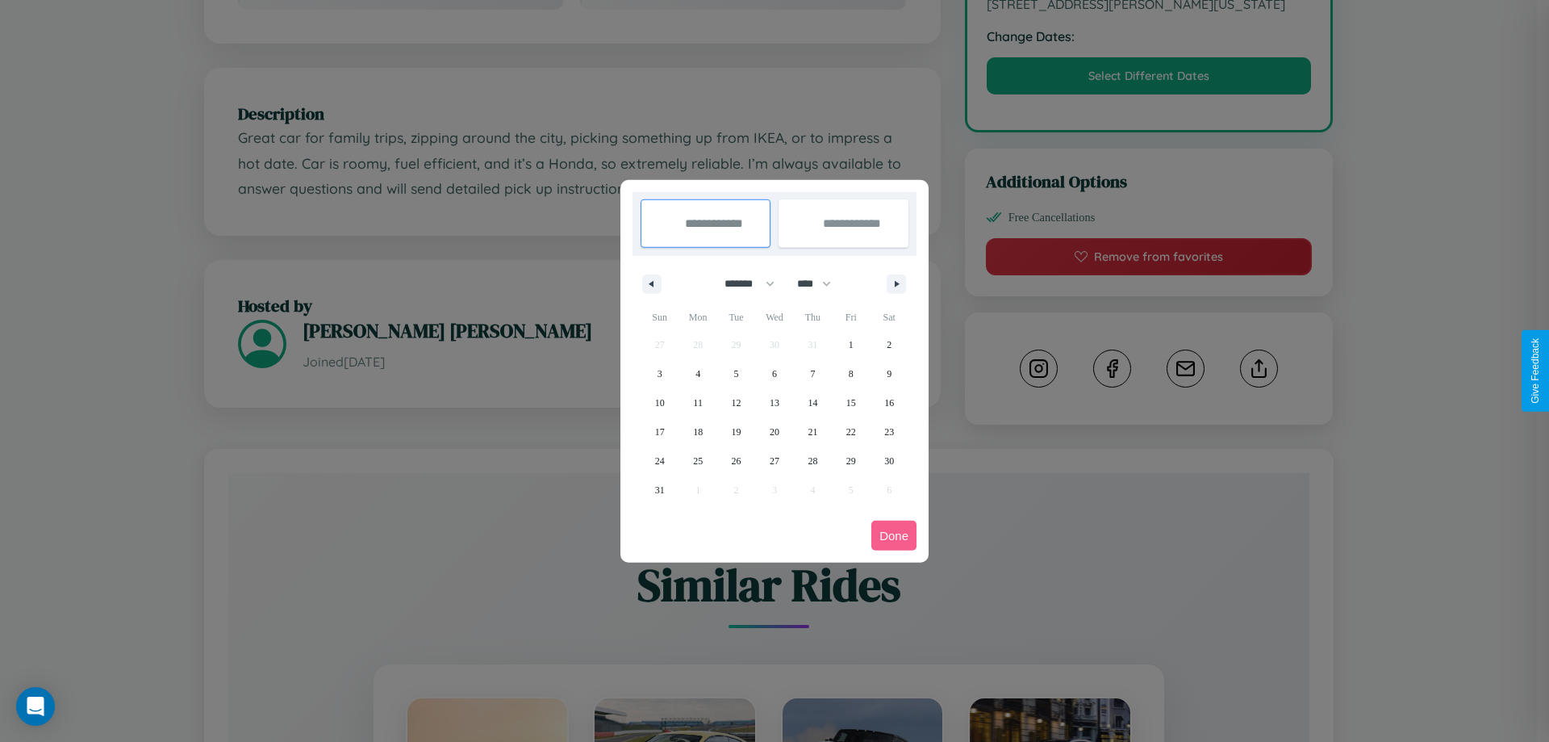
click at [821, 283] on select "**** **** **** **** **** **** **** **** **** **** **** **** **** **** **** ****…" at bounding box center [813, 283] width 48 height 27
select select "****"
click at [659, 489] on span "30" at bounding box center [660, 489] width 10 height 29
type input "**********"
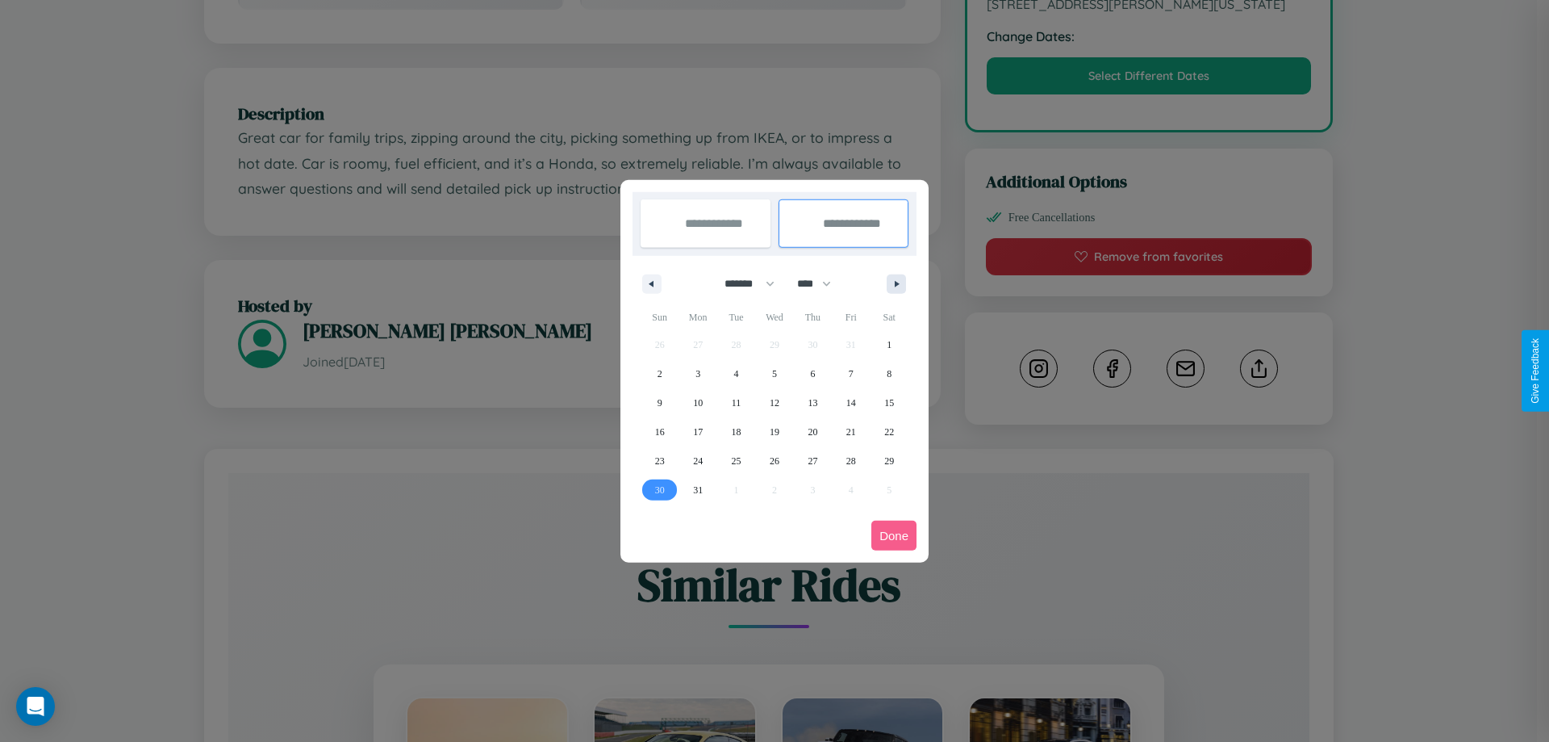
click at [896, 283] on icon "button" at bounding box center [900, 284] width 8 height 6
select select "*"
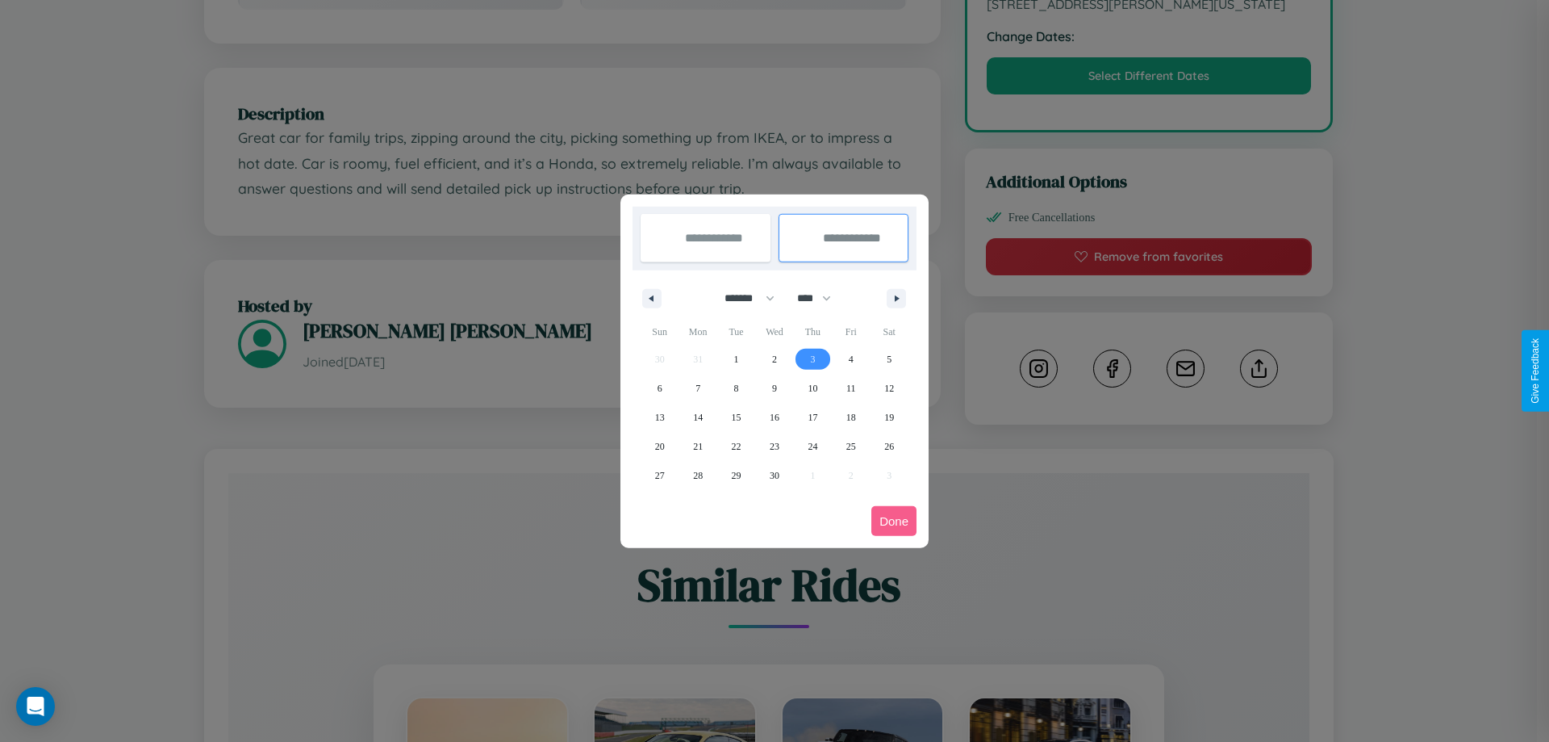
click at [813, 358] on span "3" at bounding box center [812, 359] width 5 height 29
type input "**********"
select select "*"
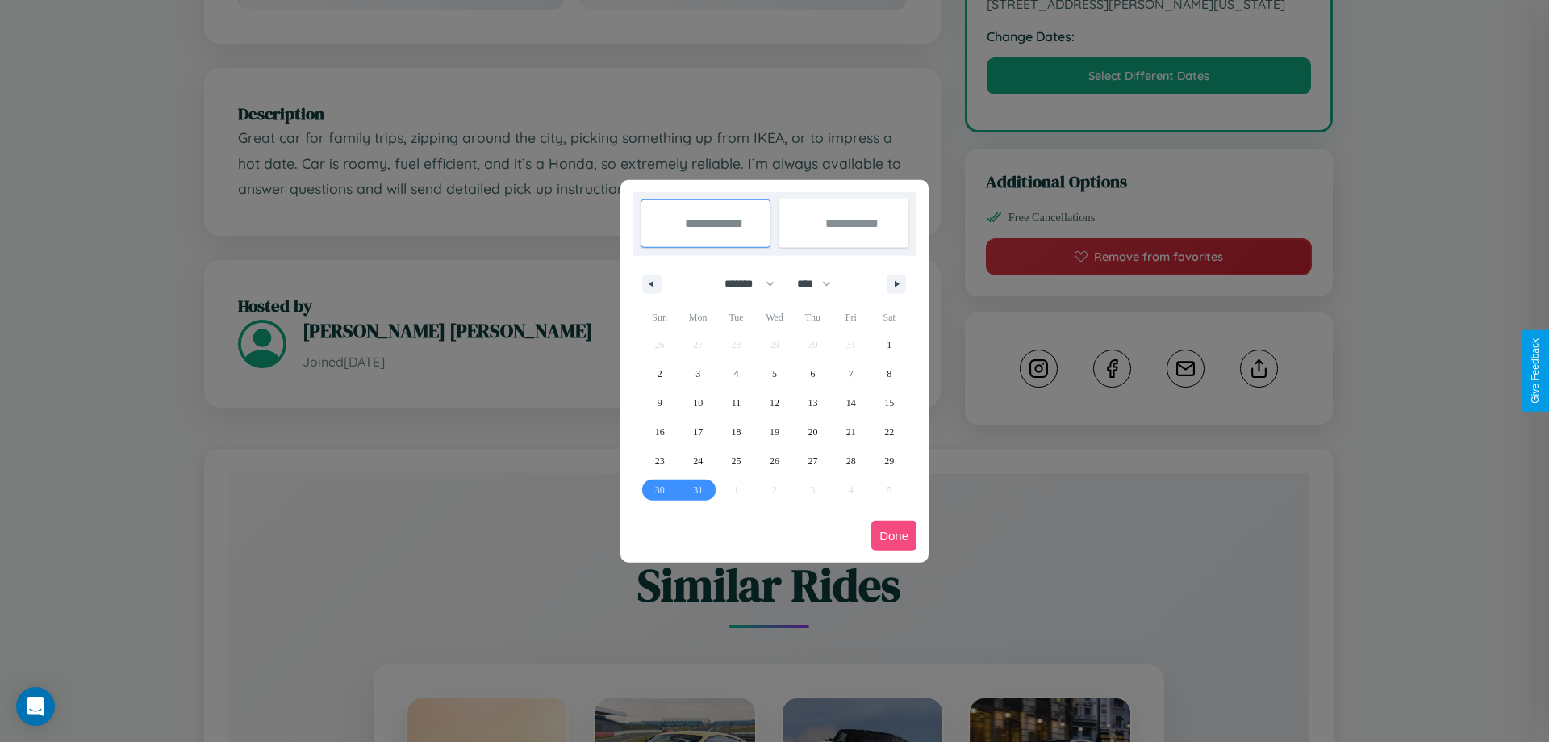
click at [894, 535] on button "Done" at bounding box center [893, 535] width 45 height 30
